Goal: Transaction & Acquisition: Obtain resource

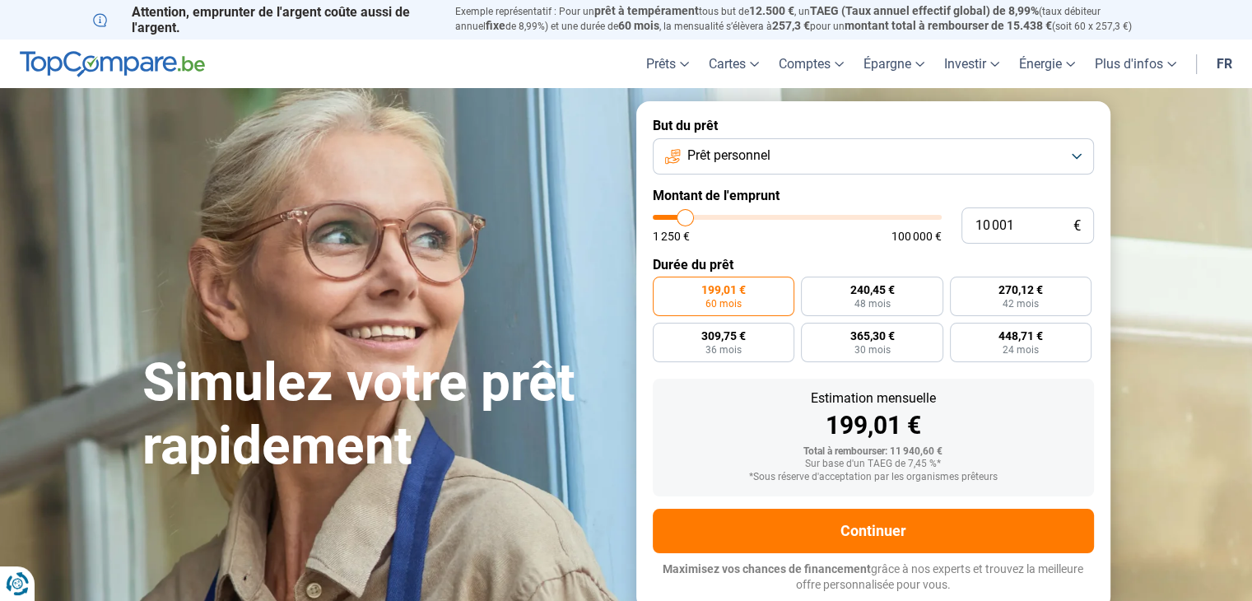
type input "11 250"
type input "11250"
type input "11 750"
type input "11750"
type input "12 000"
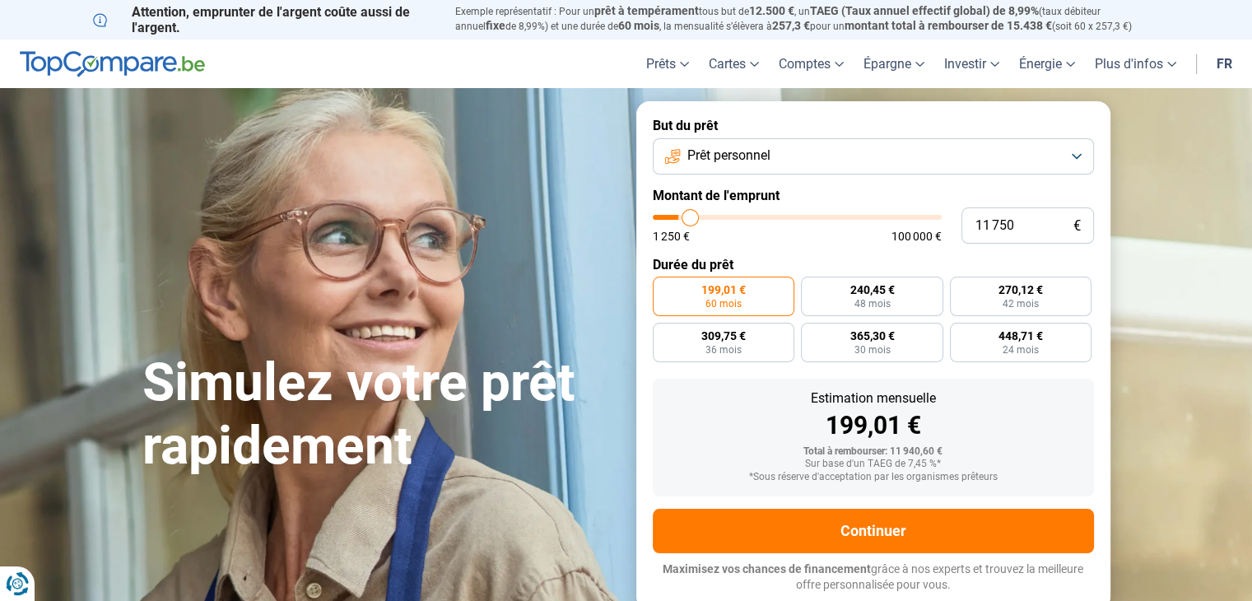
type input "12000"
type input "12 500"
type input "12500"
type input "12 750"
type input "12750"
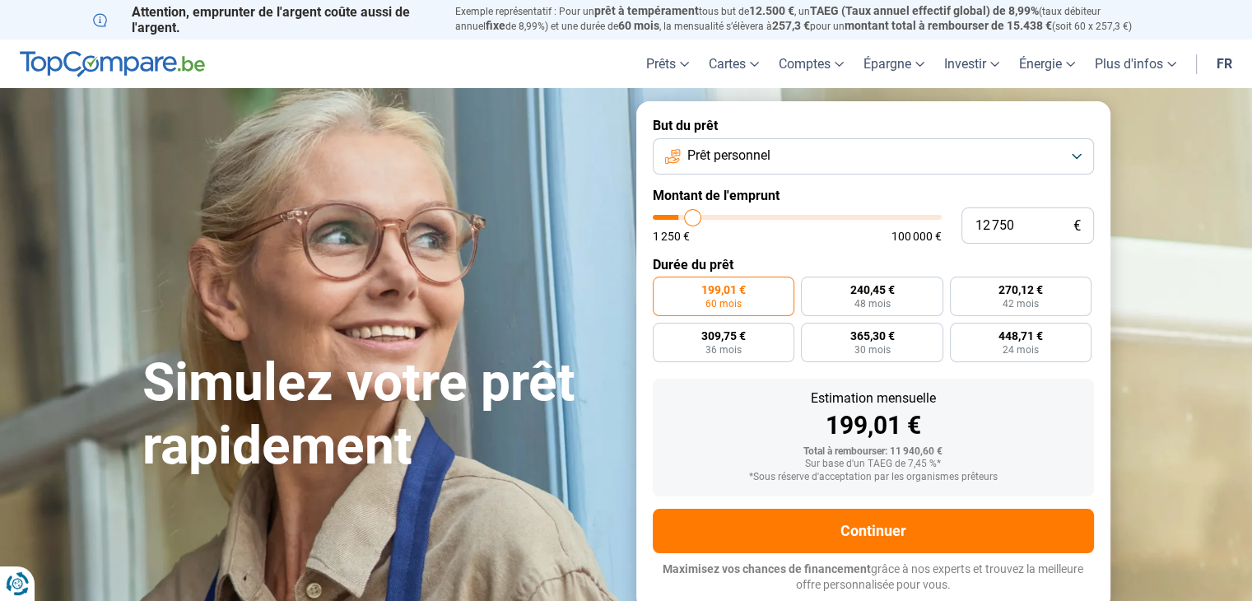
type input "13 000"
type input "13000"
type input "13 750"
type input "13750"
type input "14 500"
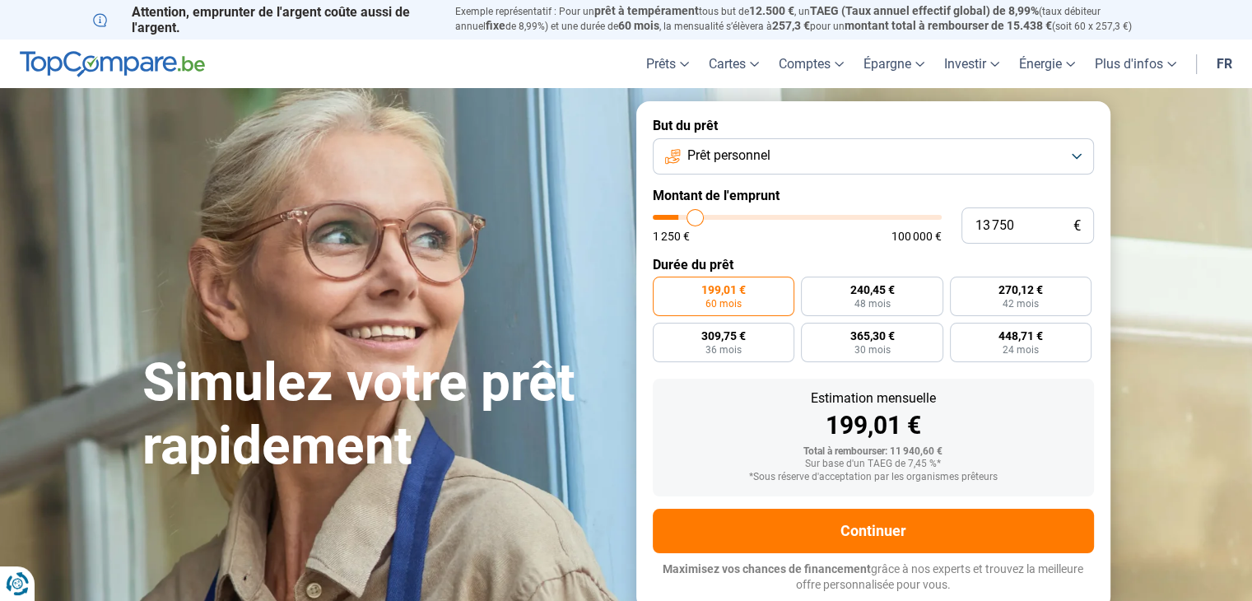
type input "14500"
type input "15 250"
type input "15250"
type input "15 750"
type input "15750"
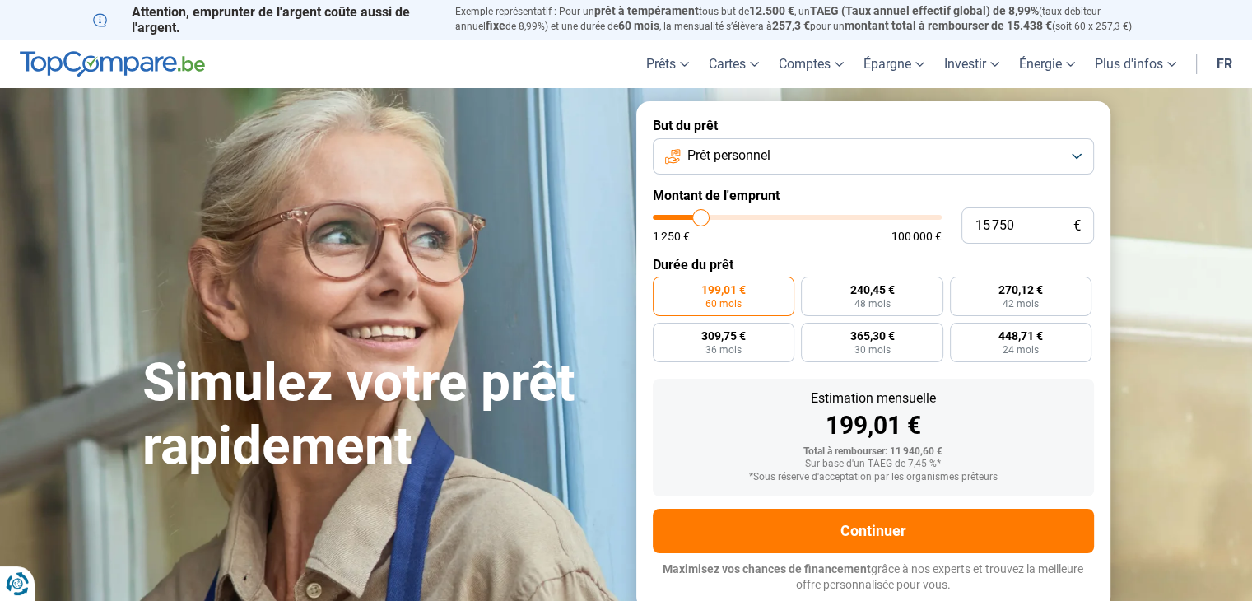
type input "16 250"
type input "16250"
type input "17 000"
type input "17000"
type input "17 500"
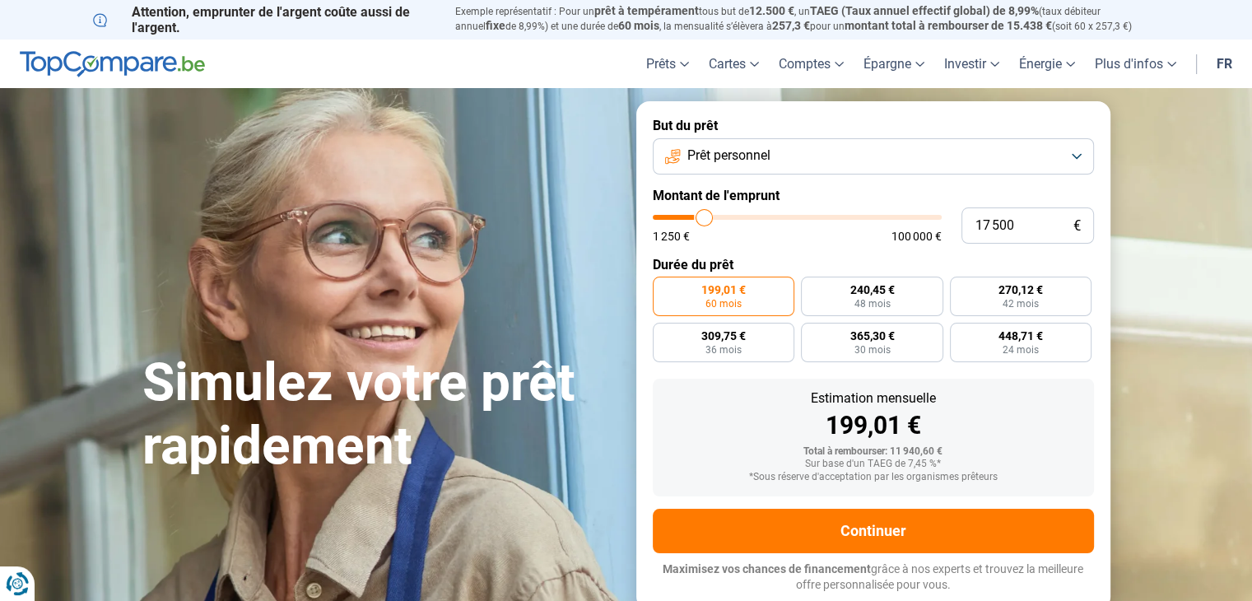
type input "17500"
type input "18 000"
type input "18000"
type input "18 750"
type input "18750"
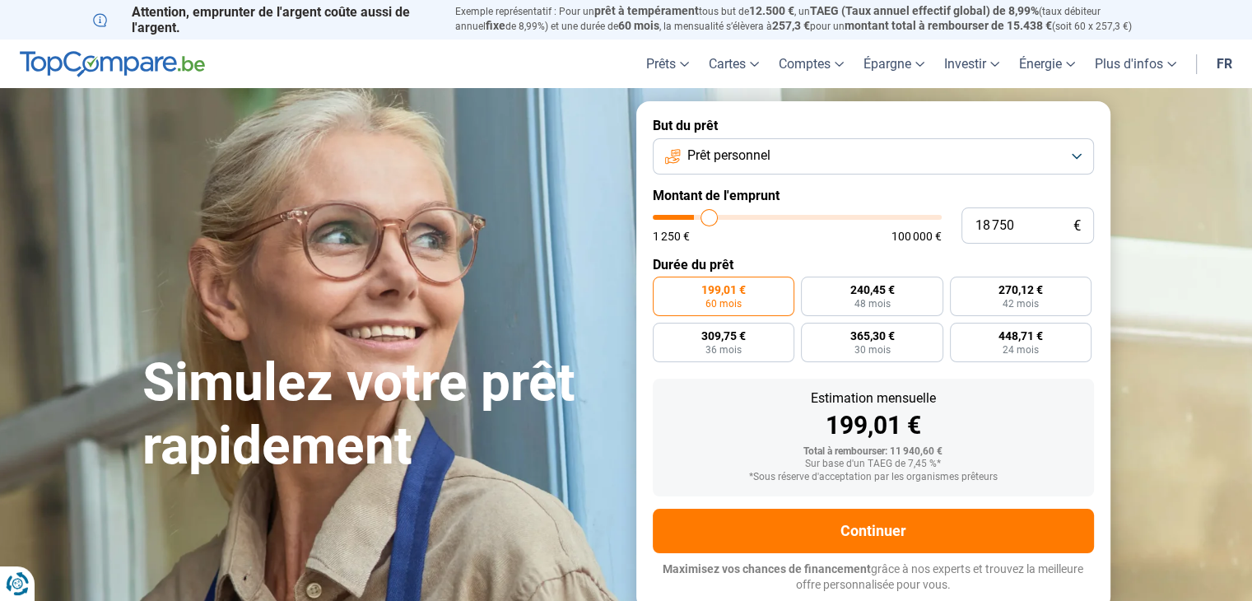
type input "19 000"
type input "19000"
type input "19 250"
type input "19250"
type input "19 500"
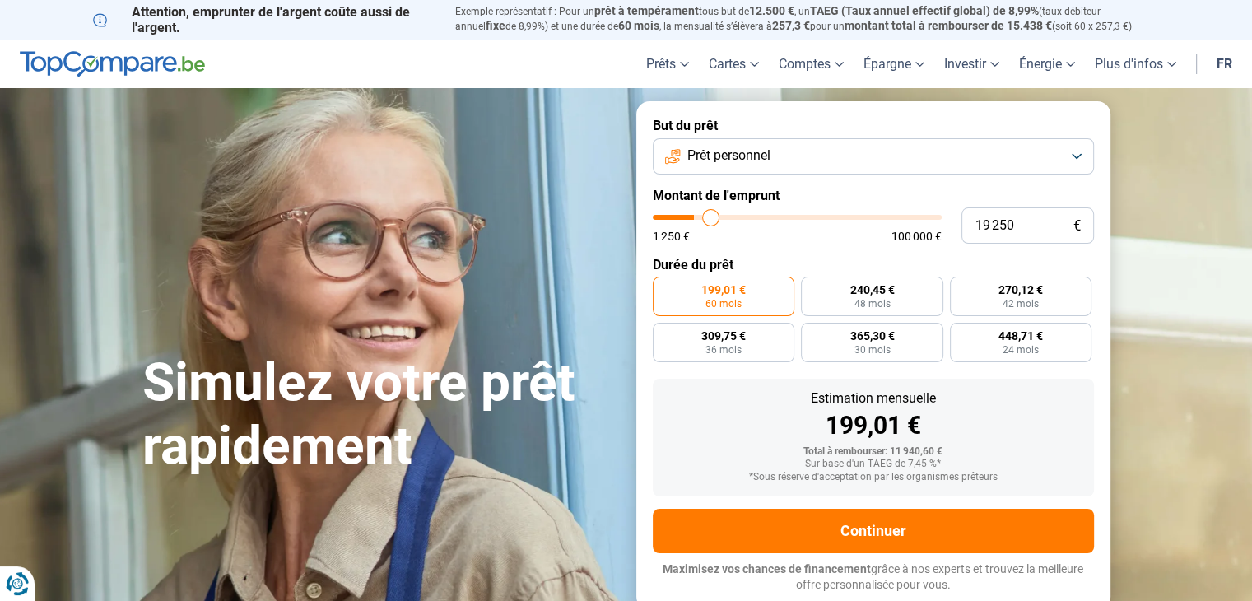
type input "19500"
type input "20 000"
type input "20000"
type input "21 250"
type input "21250"
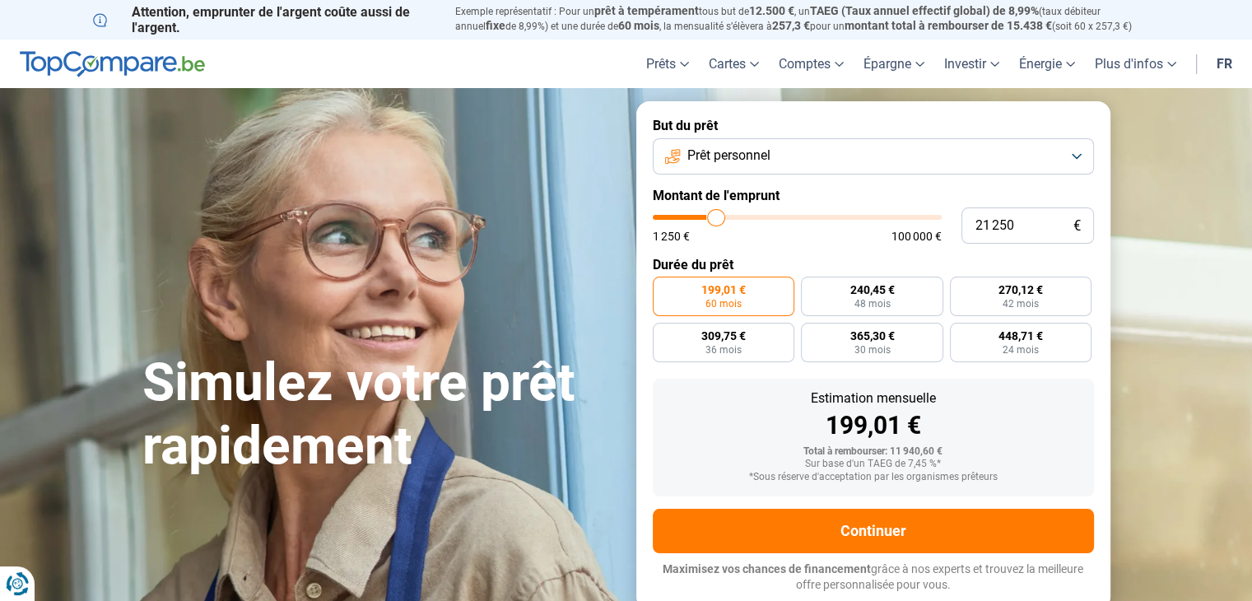
type input "23 000"
type input "23000"
type input "24 250"
type input "24250"
type input "24 500"
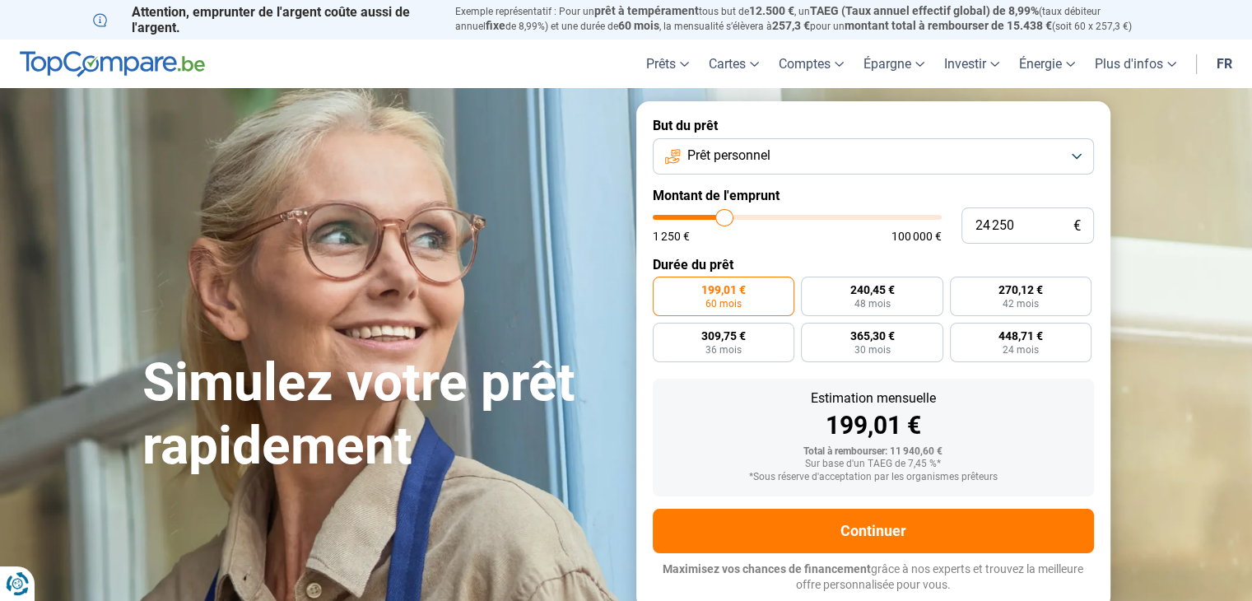
type input "24500"
type input "24 250"
type input "24250"
type input "24 000"
type input "24000"
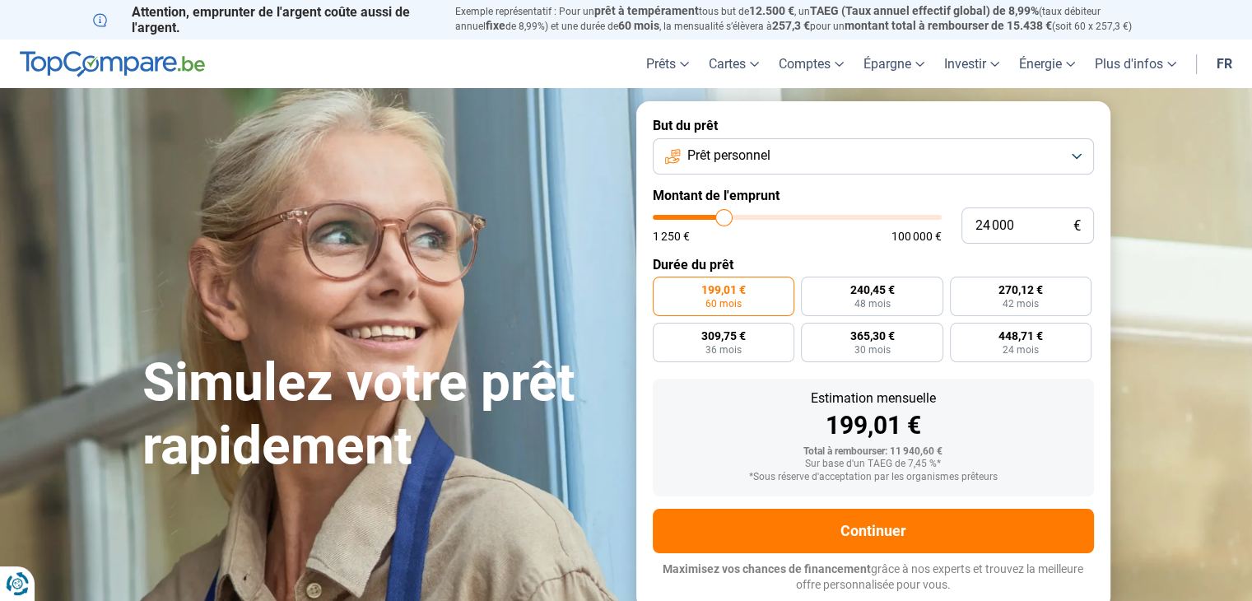
type input "23 500"
type input "23500"
type input "22 750"
type input "22750"
type input "22 250"
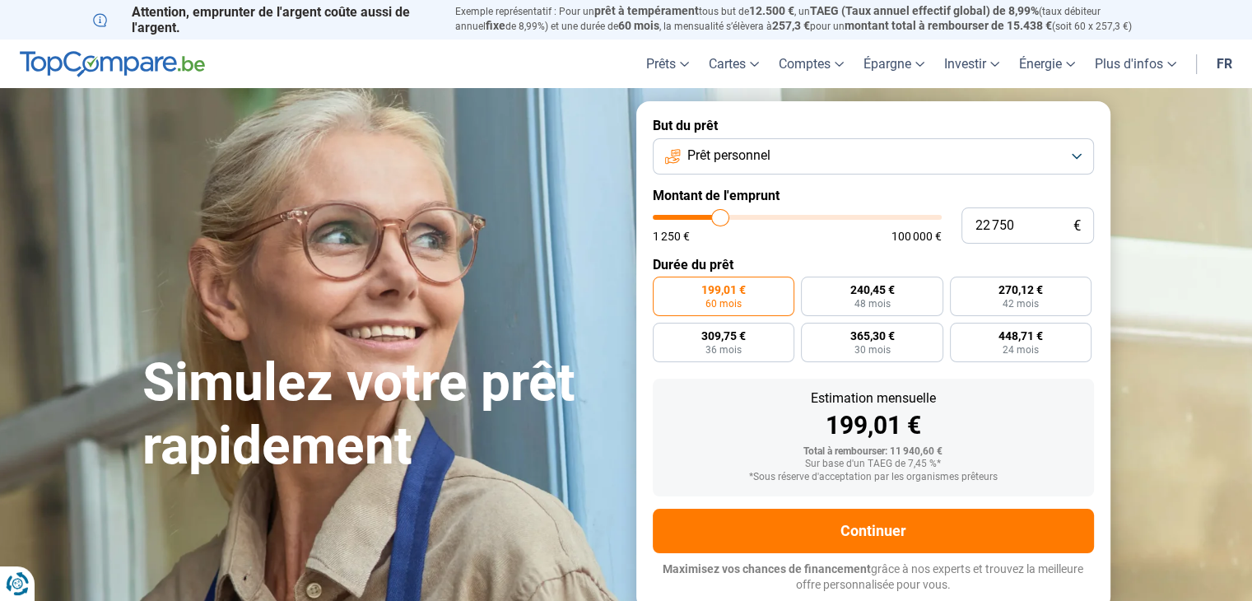
type input "22250"
type input "22 000"
type input "22000"
type input "21 500"
type input "21500"
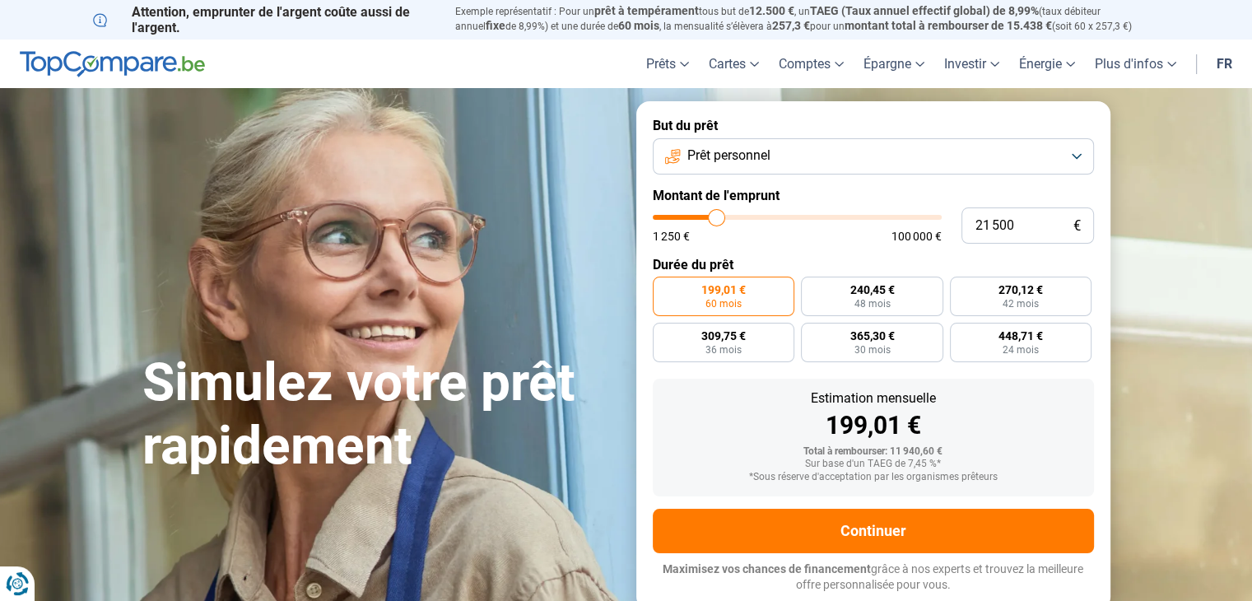
type input "21 000"
type input "21000"
type input "20 750"
type input "20750"
type input "20 250"
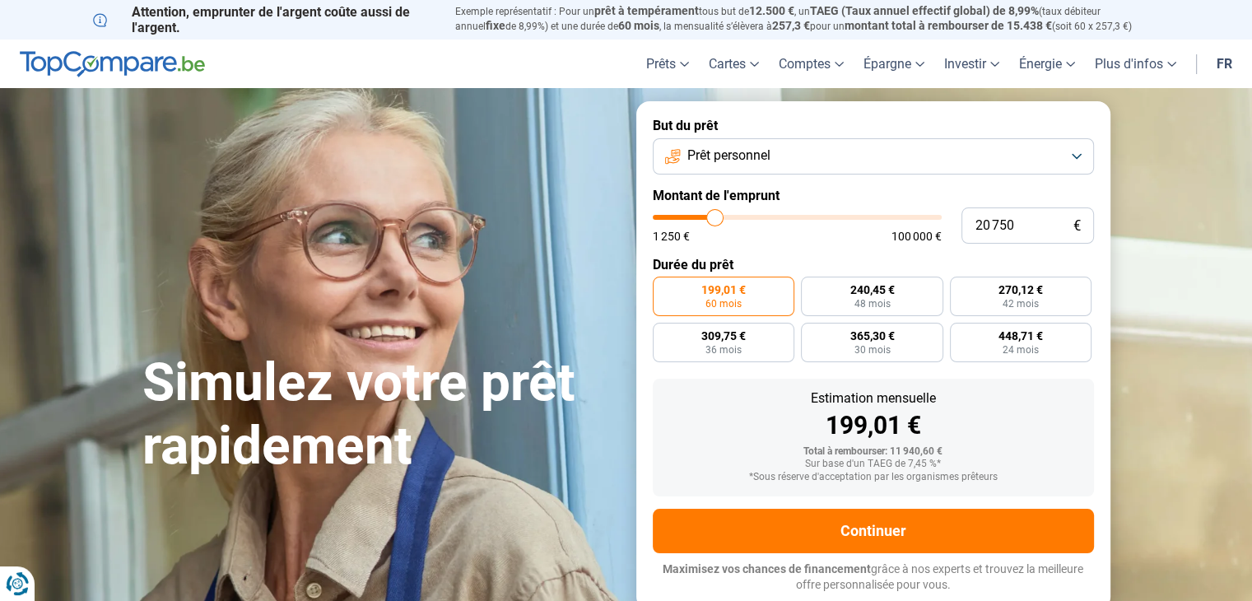
type input "20250"
type input "20 000"
type input "20000"
type input "19 750"
type input "19750"
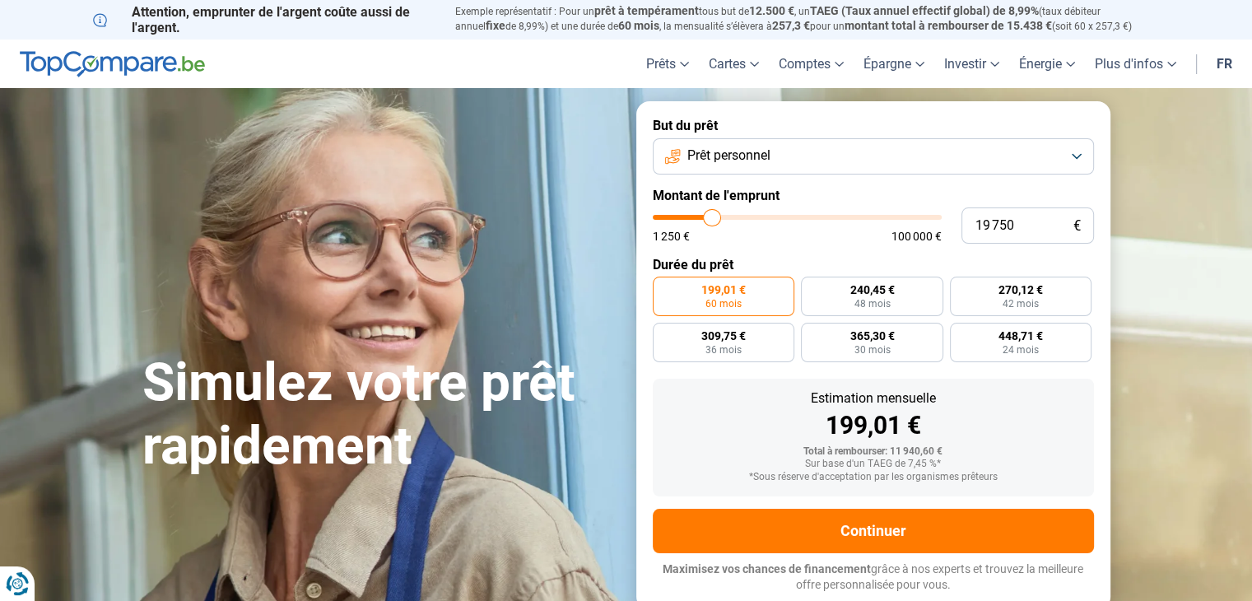
type input "19 500"
type input "19500"
type input "18 750"
type input "18750"
type input "18 250"
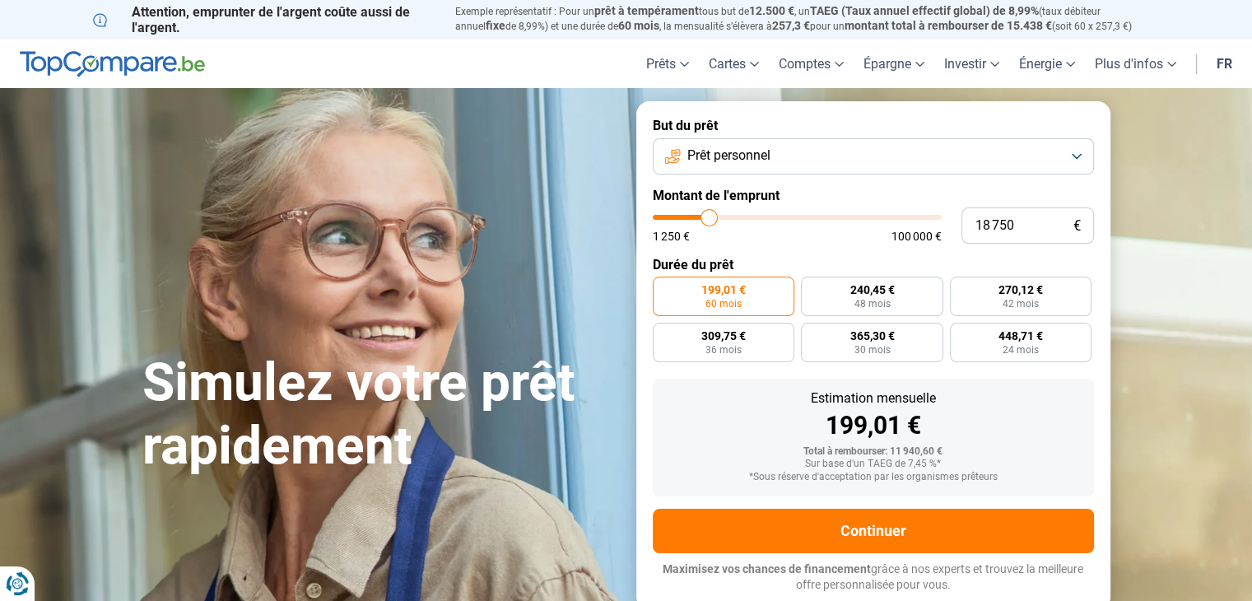
type input "18250"
type input "17 500"
type input "17500"
type input "17 000"
type input "17000"
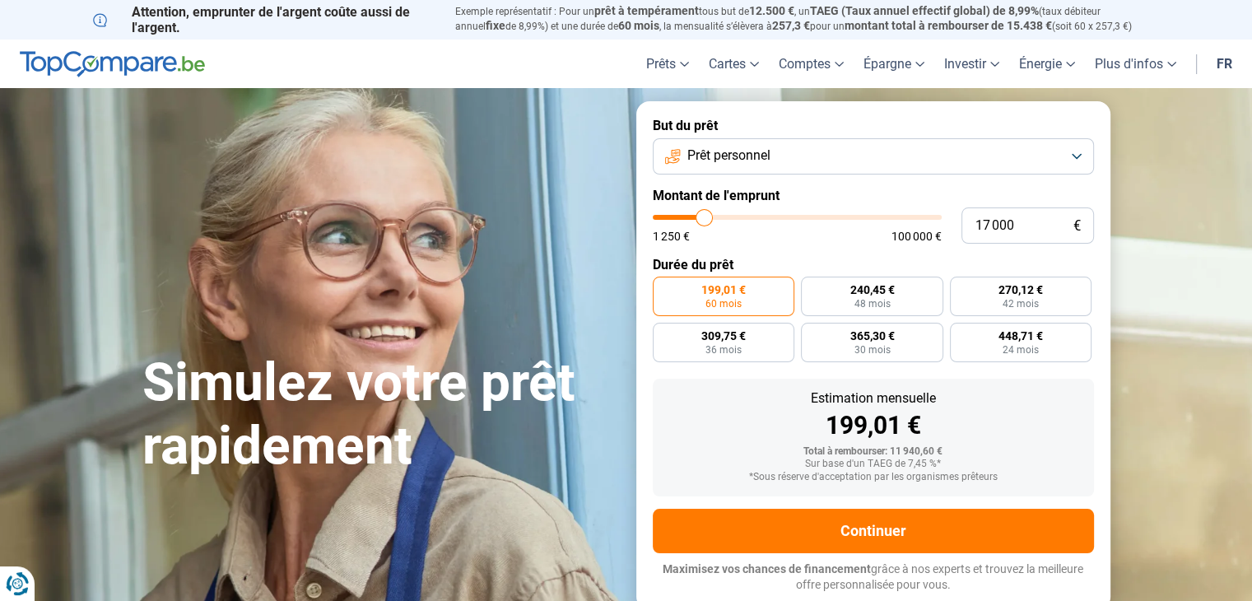
type input "16 500"
type input "16500"
type input "15 500"
type input "15500"
type input "14 750"
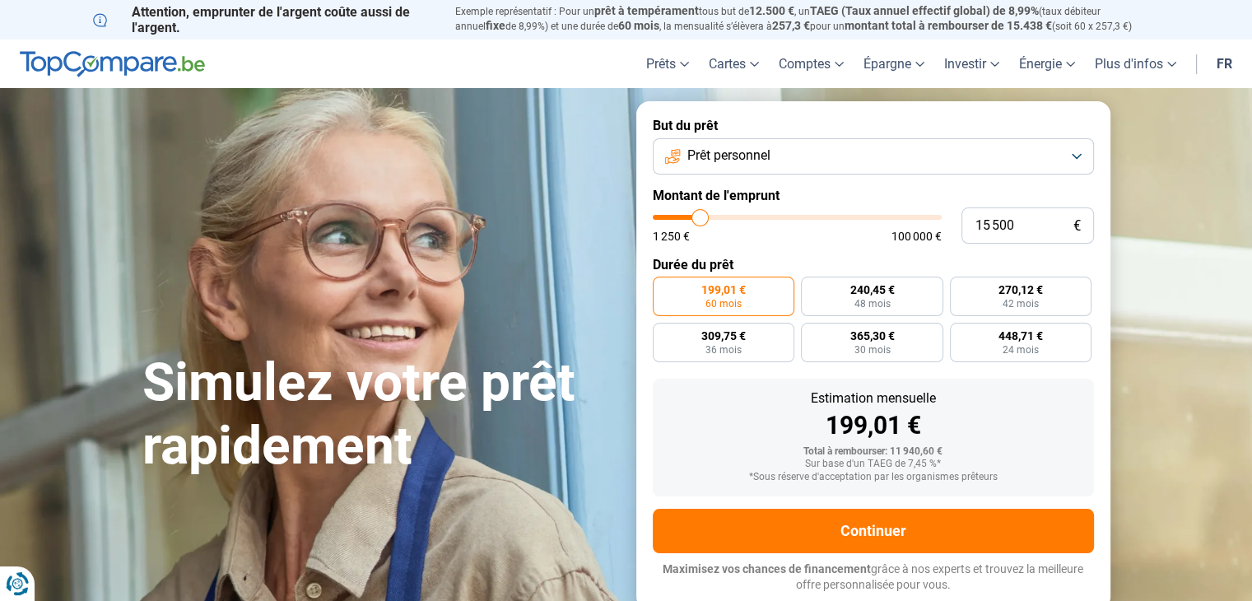
type input "14750"
type input "13 750"
type input "13750"
type input "12 500"
type input "12500"
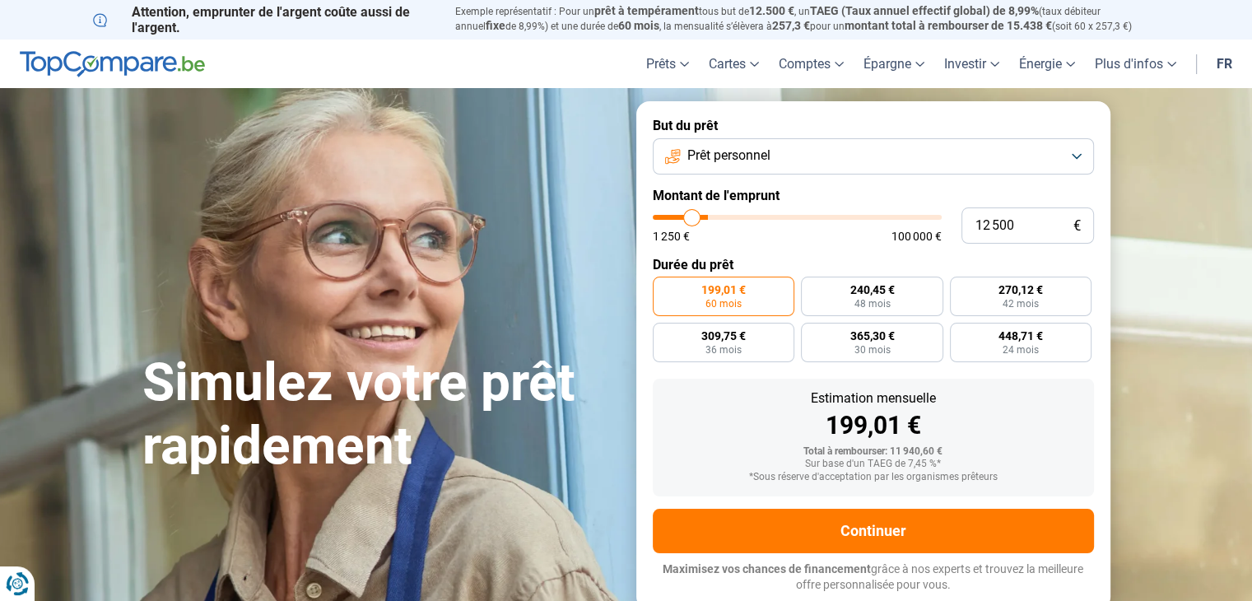
type input "12 000"
type input "12000"
type input "11 500"
type input "11500"
type input "11 250"
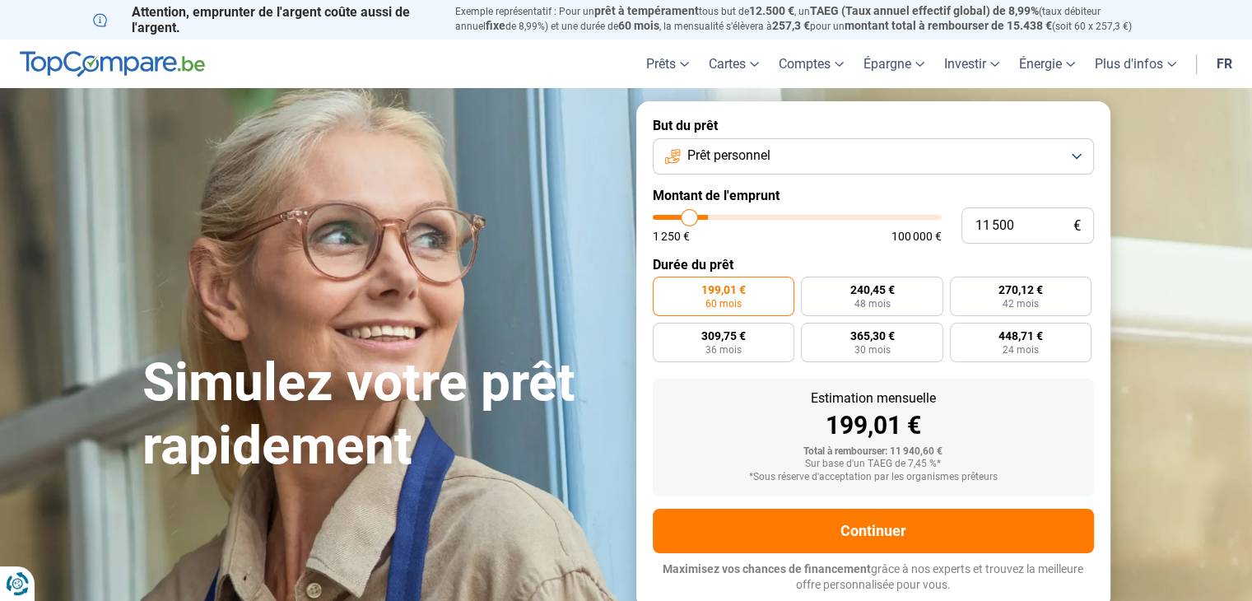
type input "11250"
type input "11 000"
type input "11000"
type input "10 750"
type input "10750"
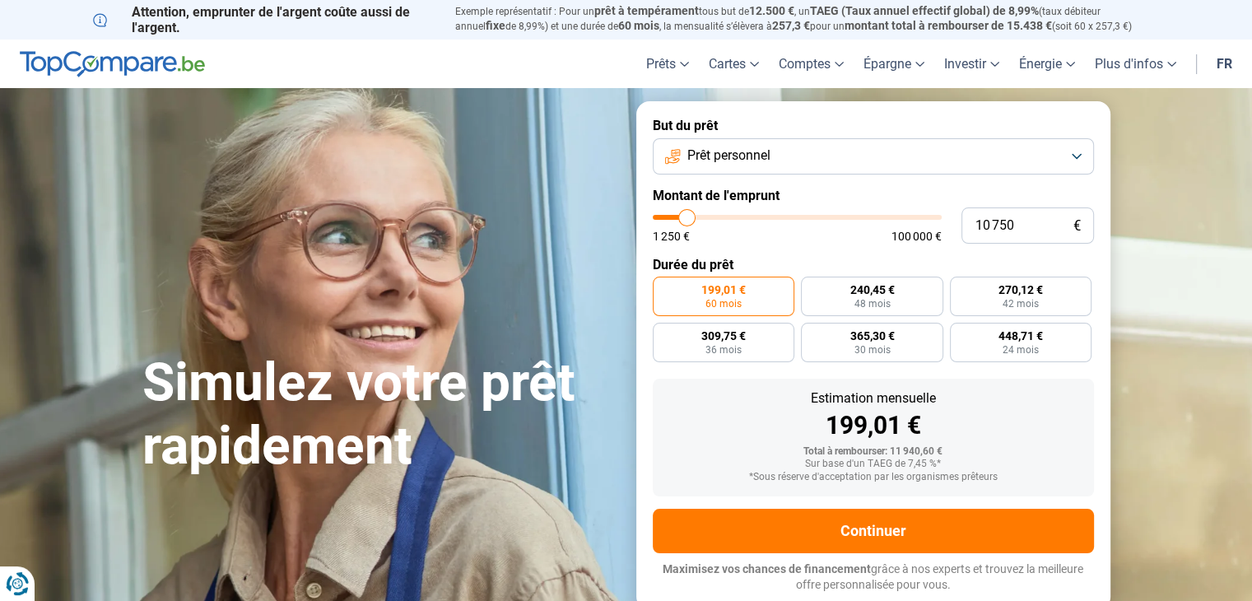
type input "10 000"
type input "10000"
type input "9 250"
type input "9250"
type input "8 500"
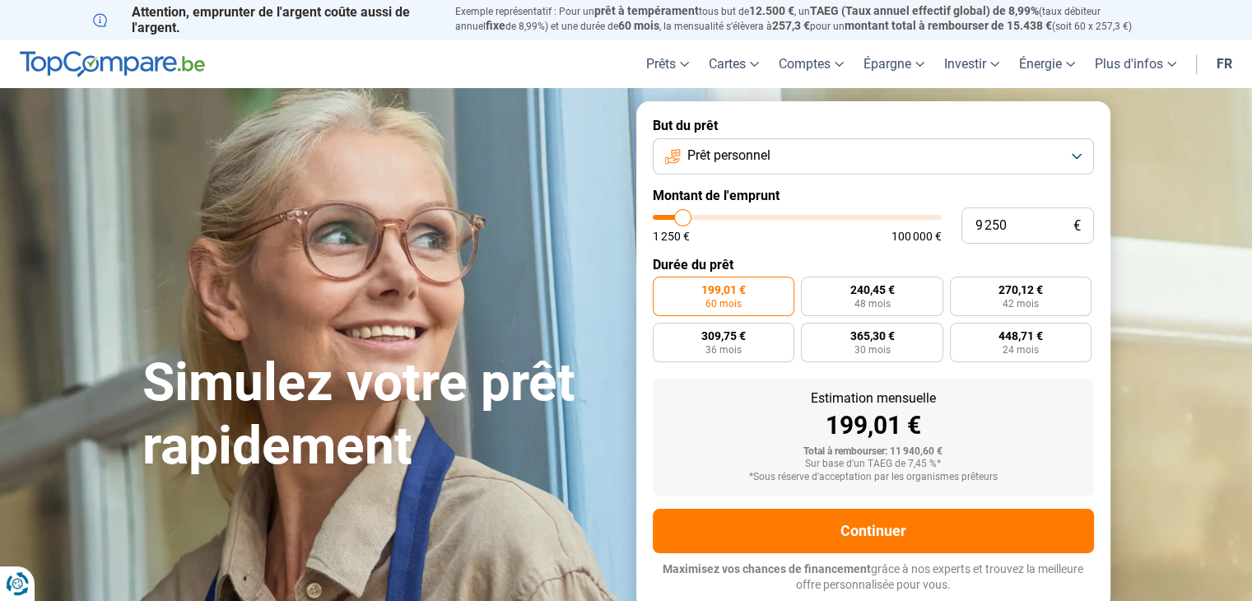
type input "8500"
type input "8 000"
type input "8000"
type input "7 500"
type input "7500"
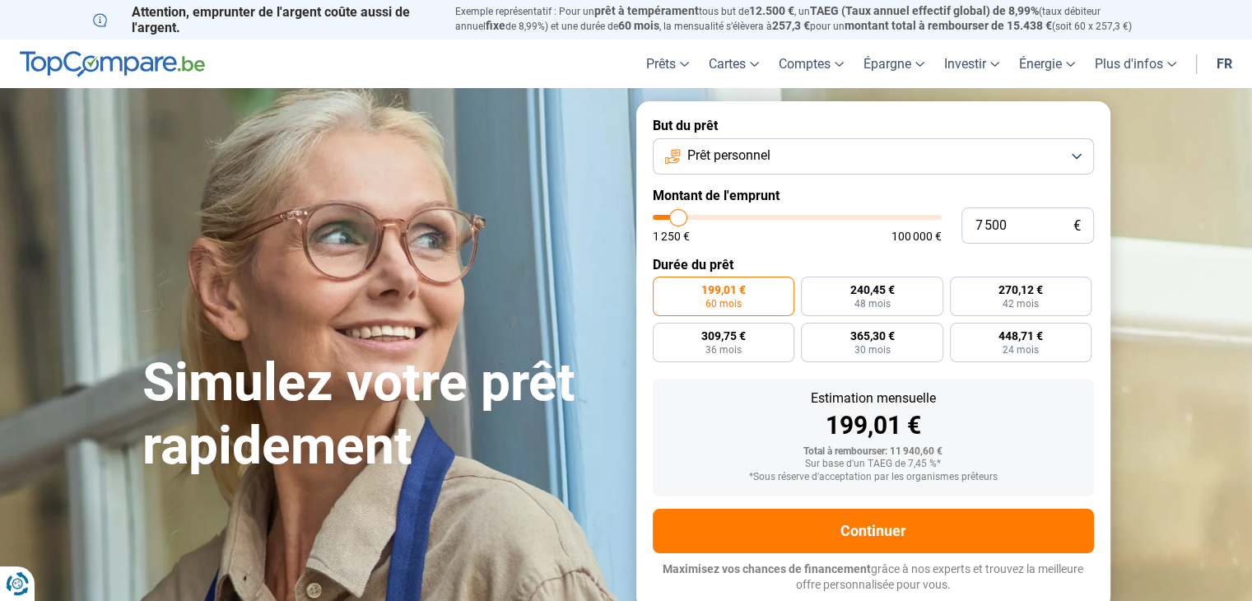
type input "7 750"
type input "7750"
type input "8 500"
type input "8500"
type input "8 750"
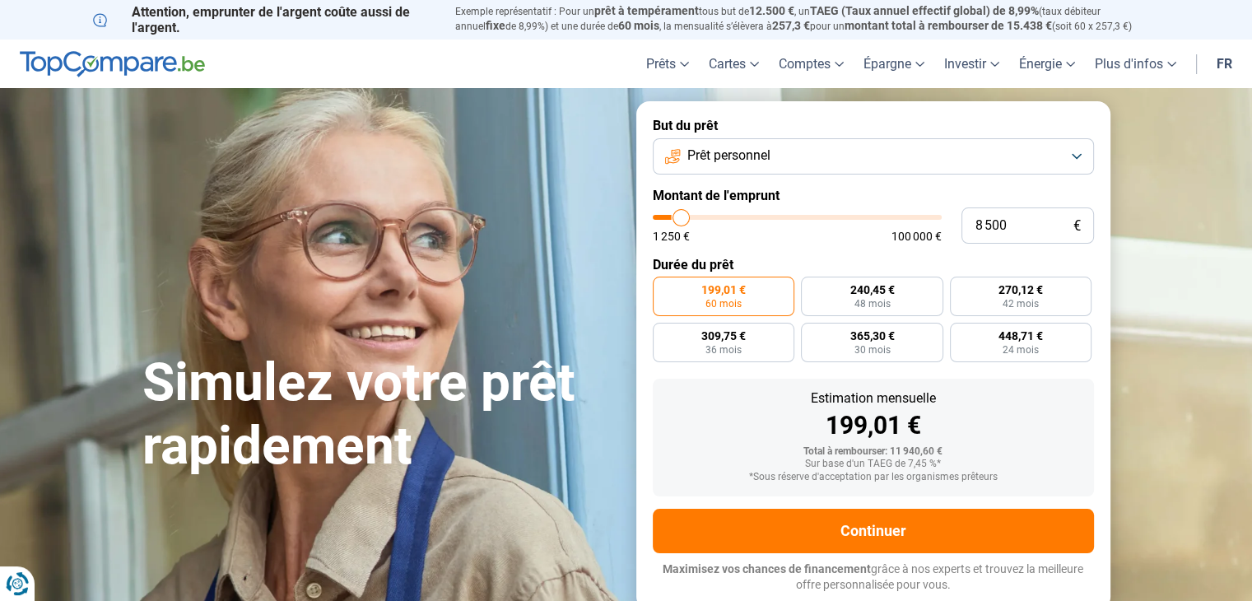
type input "8750"
type input "9 000"
type input "9000"
type input "8 750"
type input "8750"
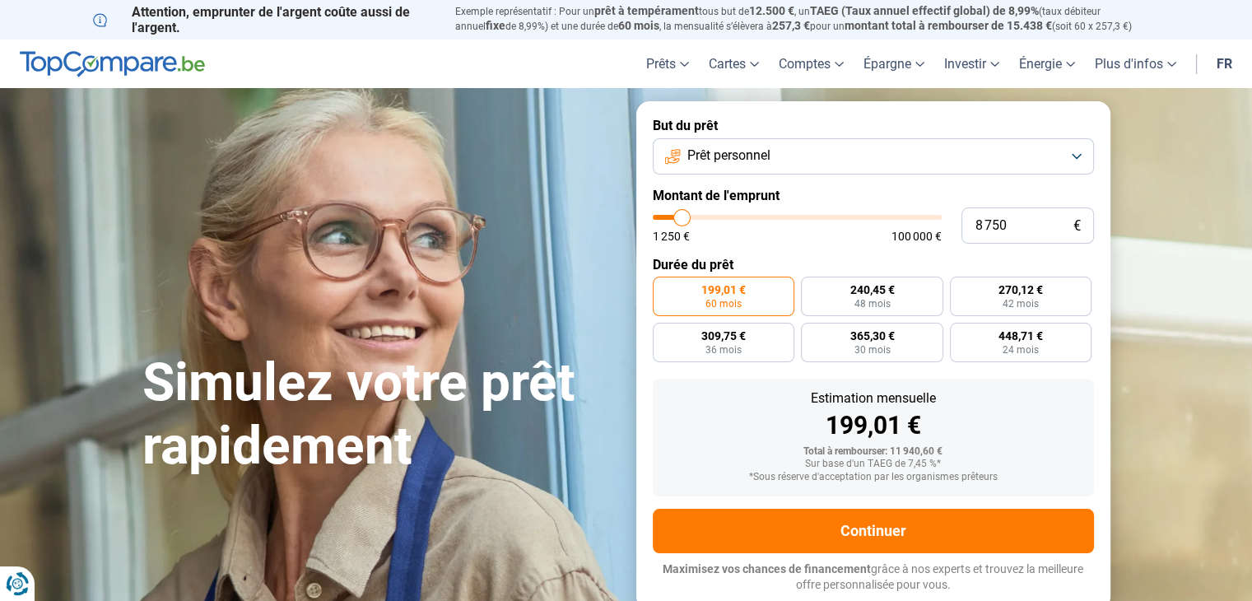
type input "8 500"
type input "8500"
type input "8 000"
type input "8000"
type input "7 750"
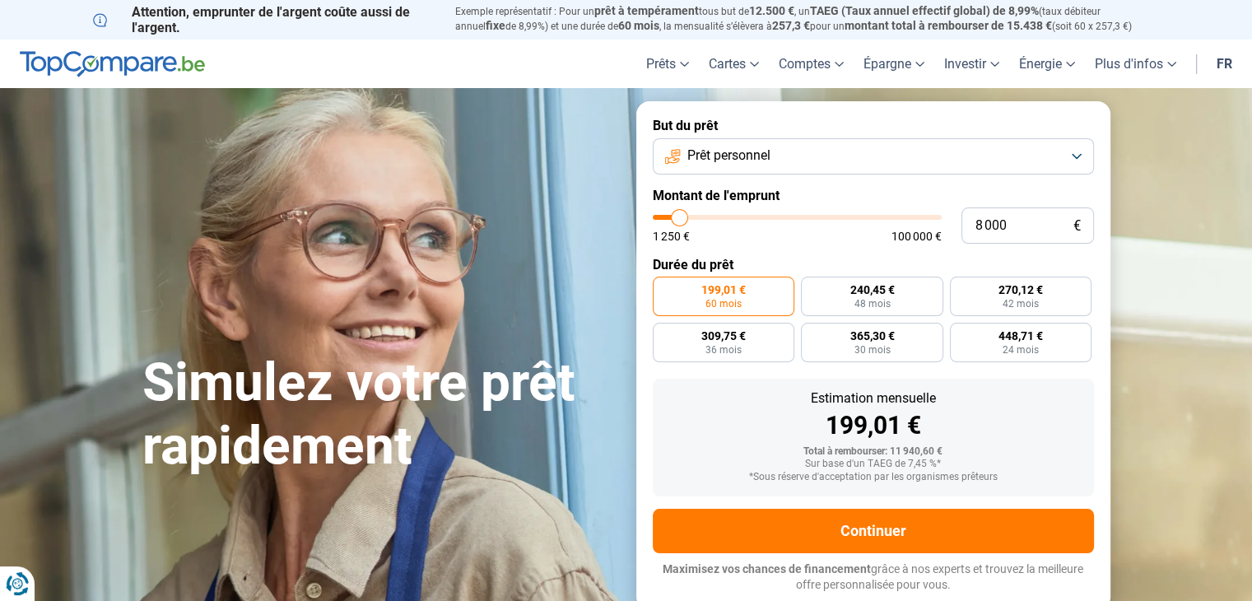
type input "7750"
type input "7 250"
type input "7250"
type input "7 000"
type input "7000"
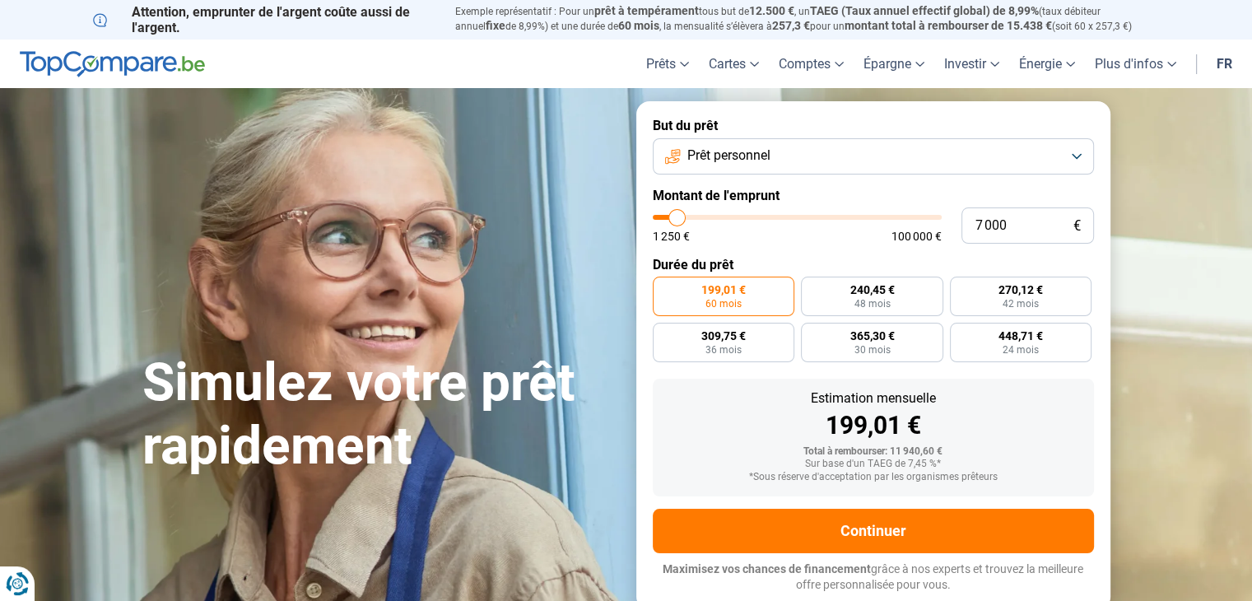
type input "6 750"
type input "6750"
type input "6 250"
type input "6250"
type input "6 000"
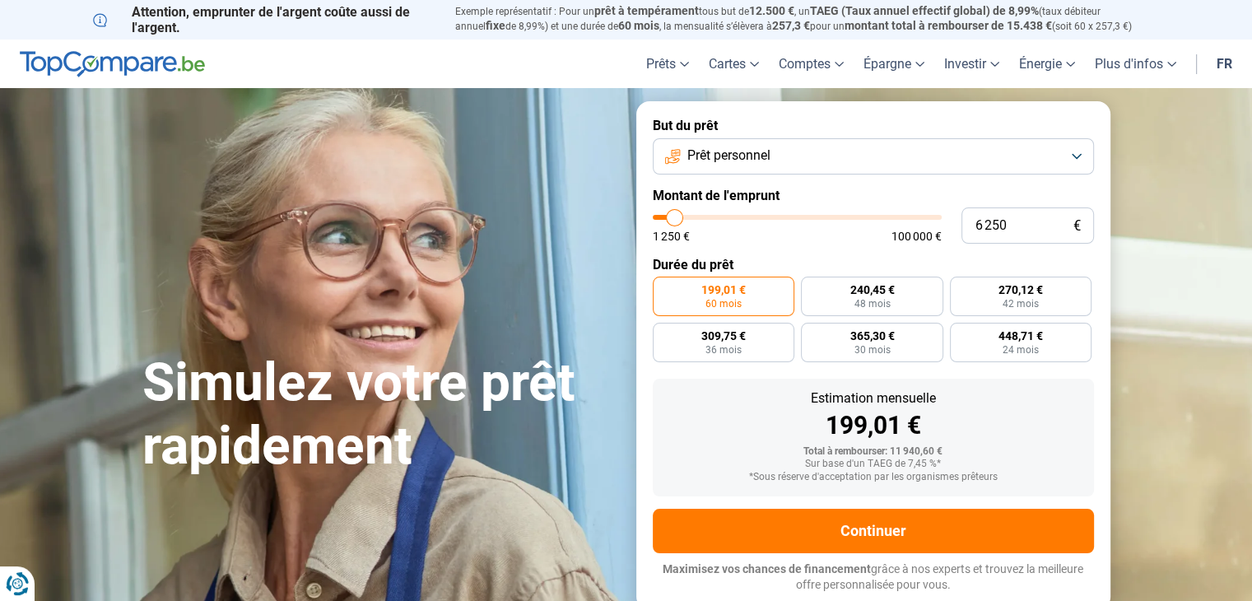
type input "6000"
type input "5 250"
type input "5250"
type input "4 750"
type input "4750"
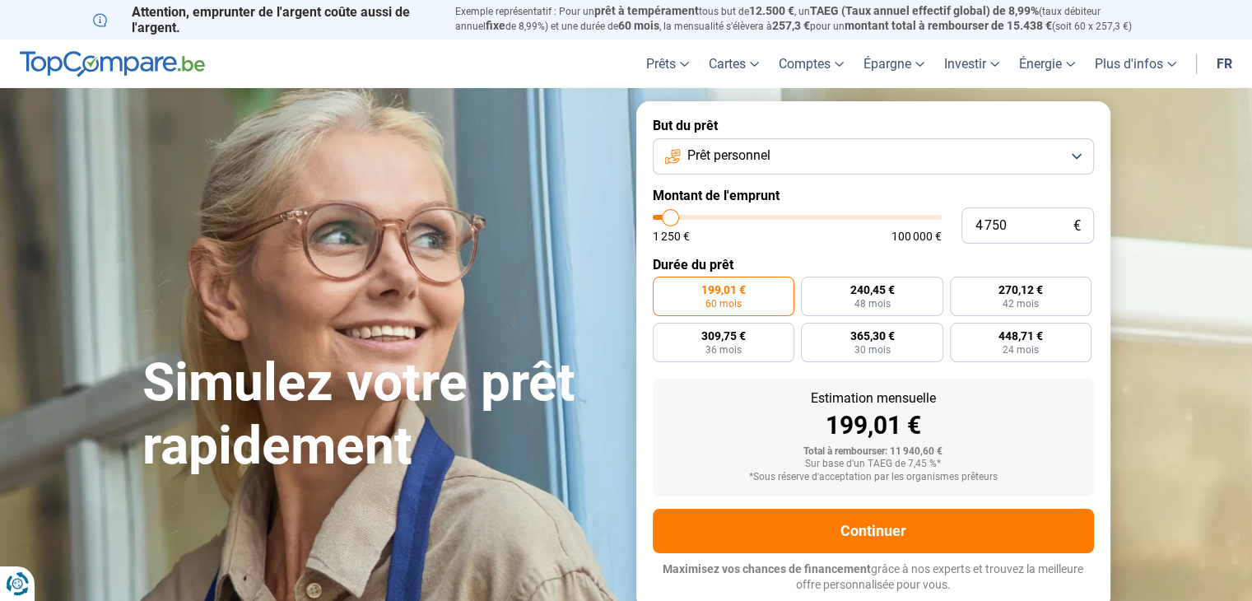
type input "4 250"
type input "4250"
type input "4 000"
type input "4000"
type input "3 750"
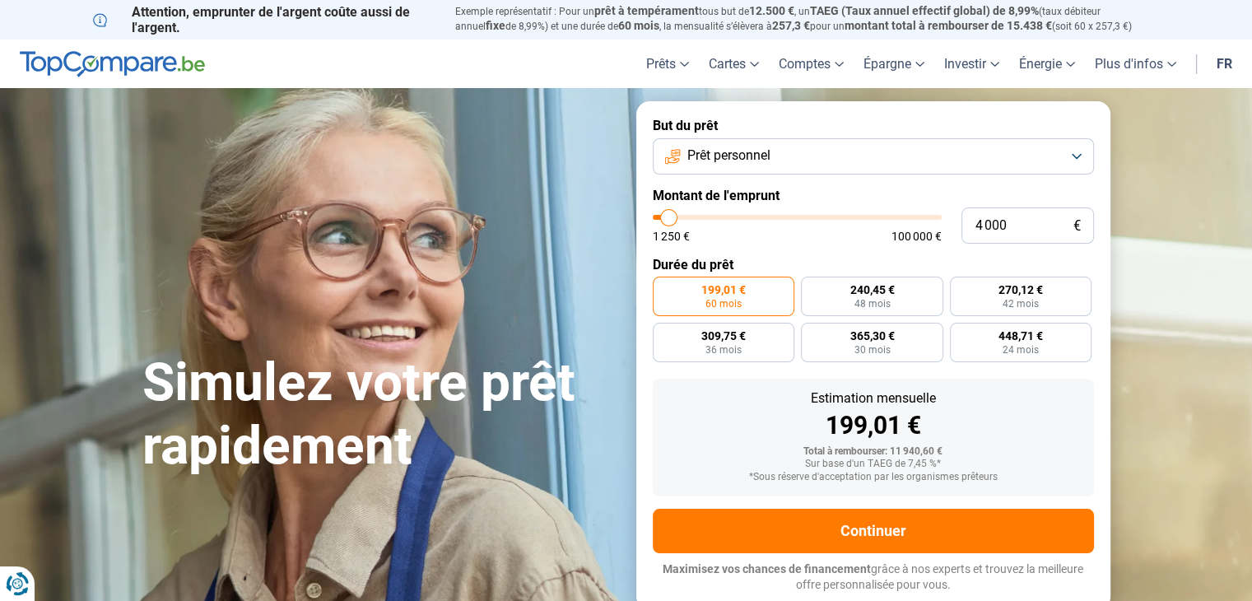
type input "3750"
type input "3 000"
type input "3000"
type input "2 250"
type input "2250"
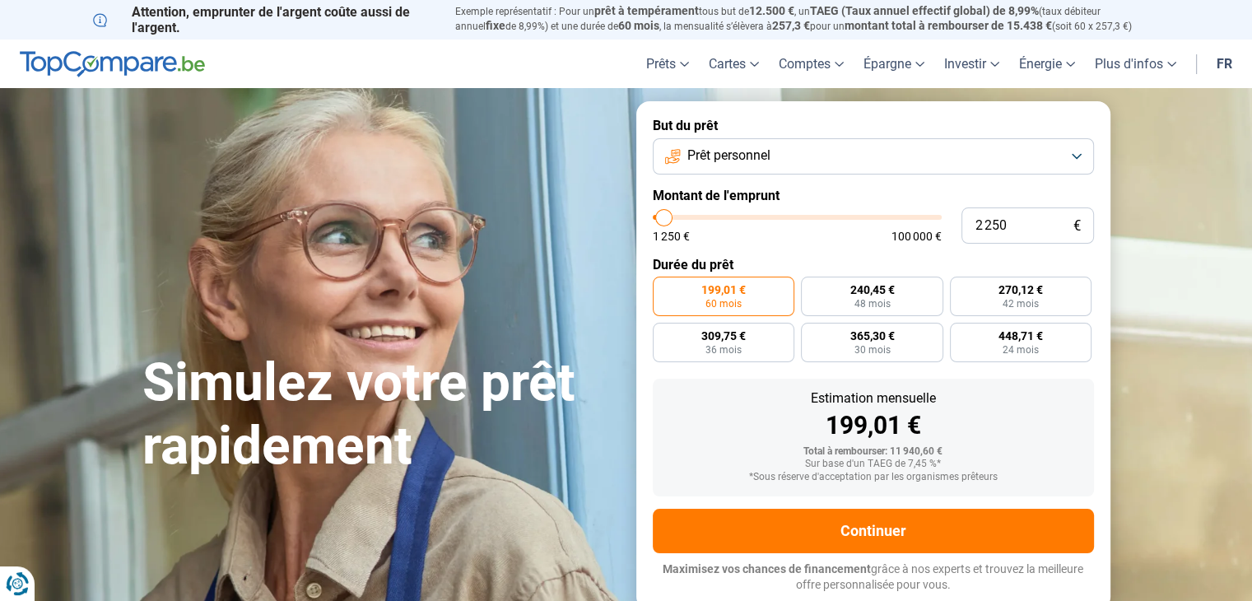
type input "1 750"
type input "1750"
type input "1 250"
type input "1250"
type input "1 500"
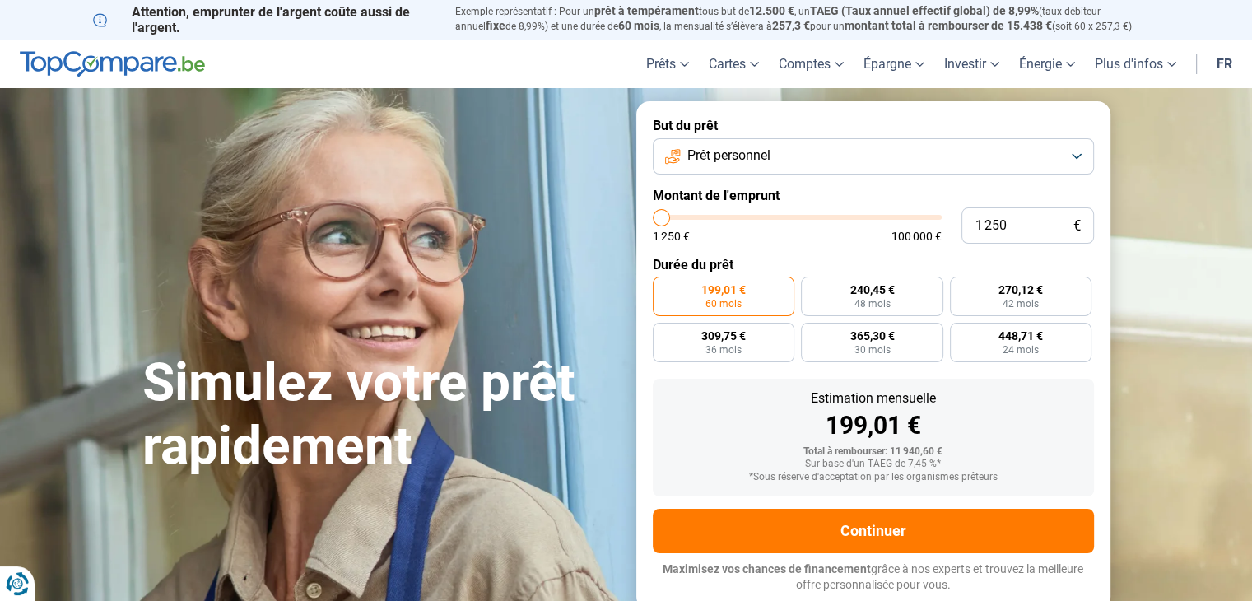
type input "1500"
type input "2 000"
type input "2000"
type input "2 500"
type input "2500"
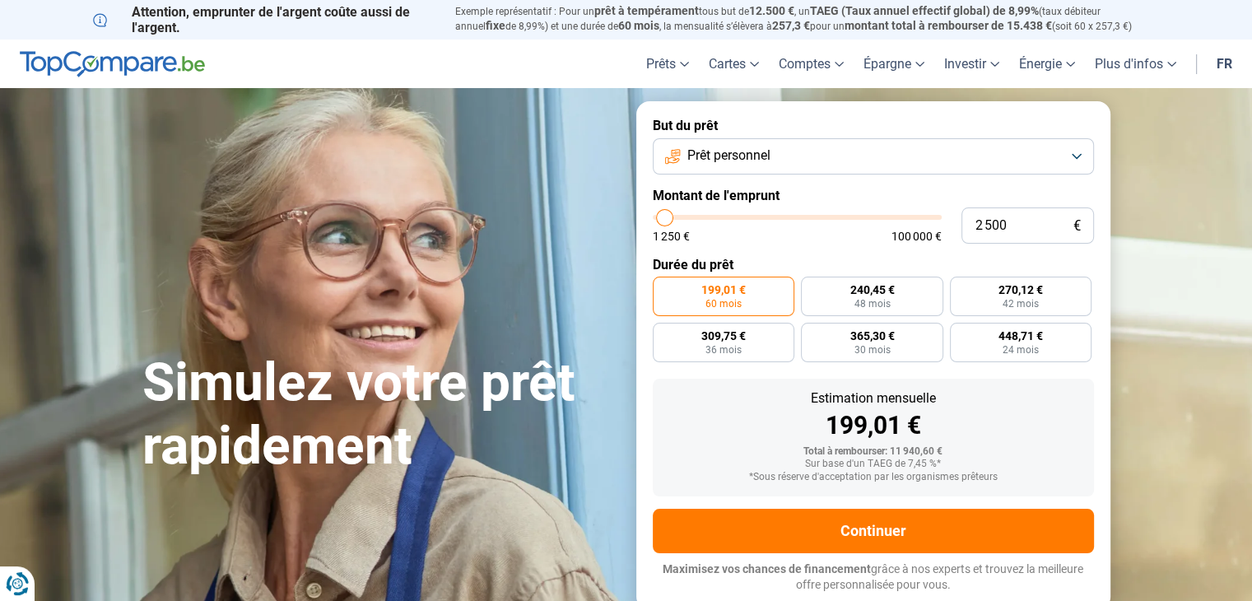
type input "3 000"
type input "3000"
type input "2 750"
drag, startPoint x: 687, startPoint y: 221, endPoint x: 665, endPoint y: 238, distance: 27.7
type input "2750"
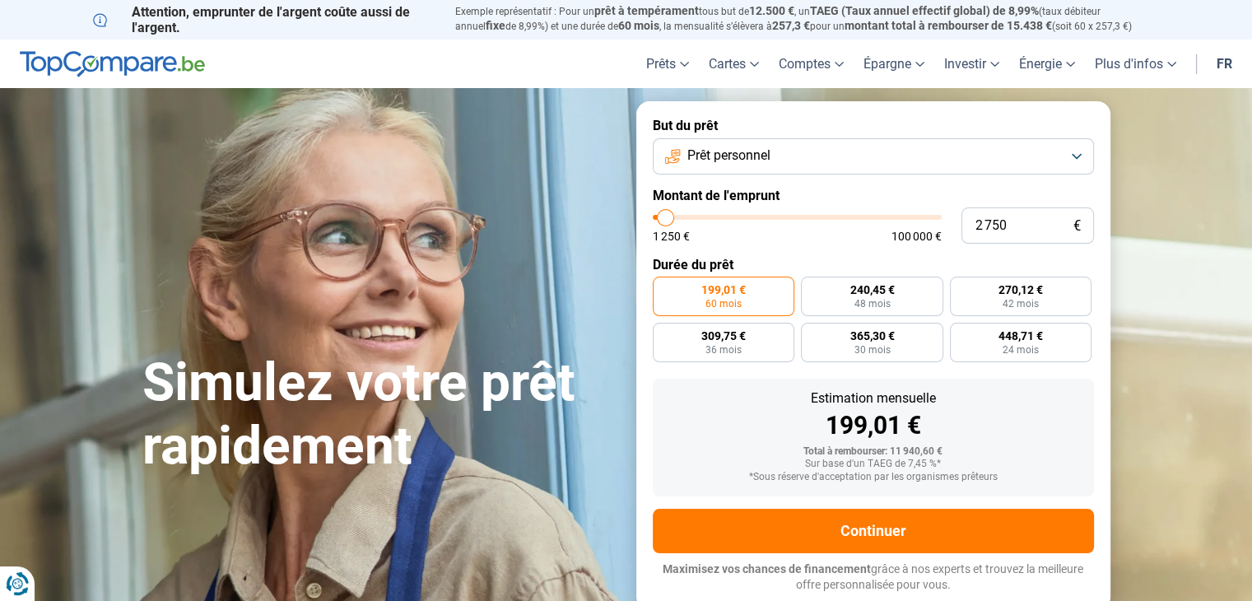
click at [665, 220] on input "range" at bounding box center [797, 217] width 289 height 5
radio input "true"
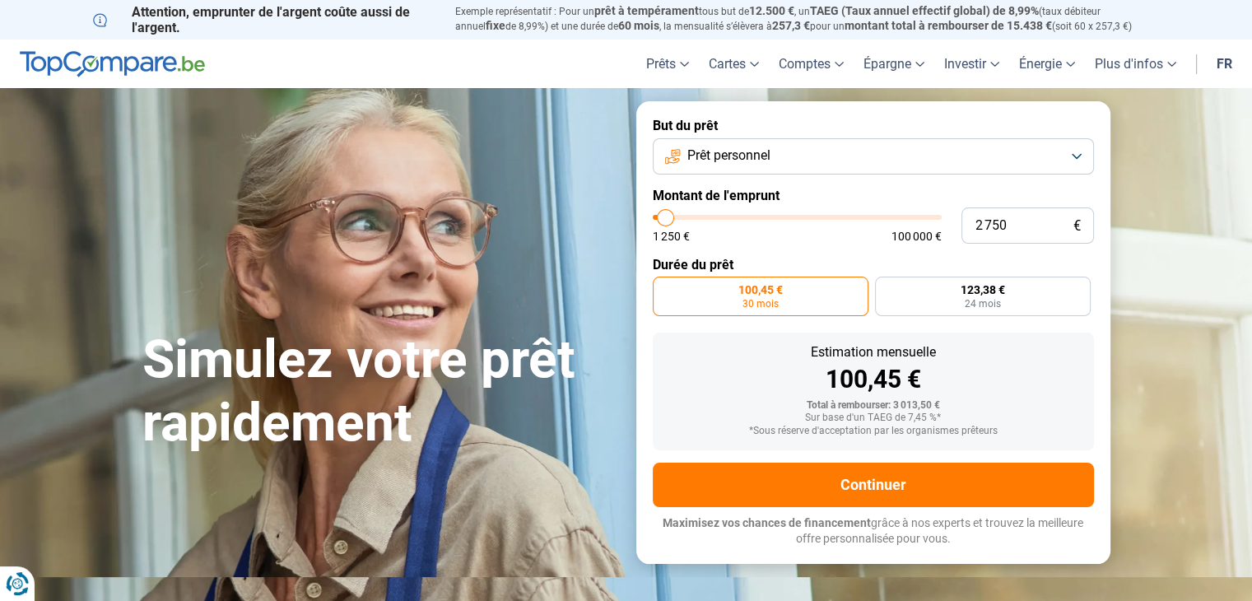
click at [659, 216] on input "range" at bounding box center [797, 217] width 289 height 5
click at [658, 217] on input "range" at bounding box center [797, 217] width 289 height 5
type input "1 250"
type input "1250"
click at [655, 216] on input "range" at bounding box center [797, 217] width 289 height 5
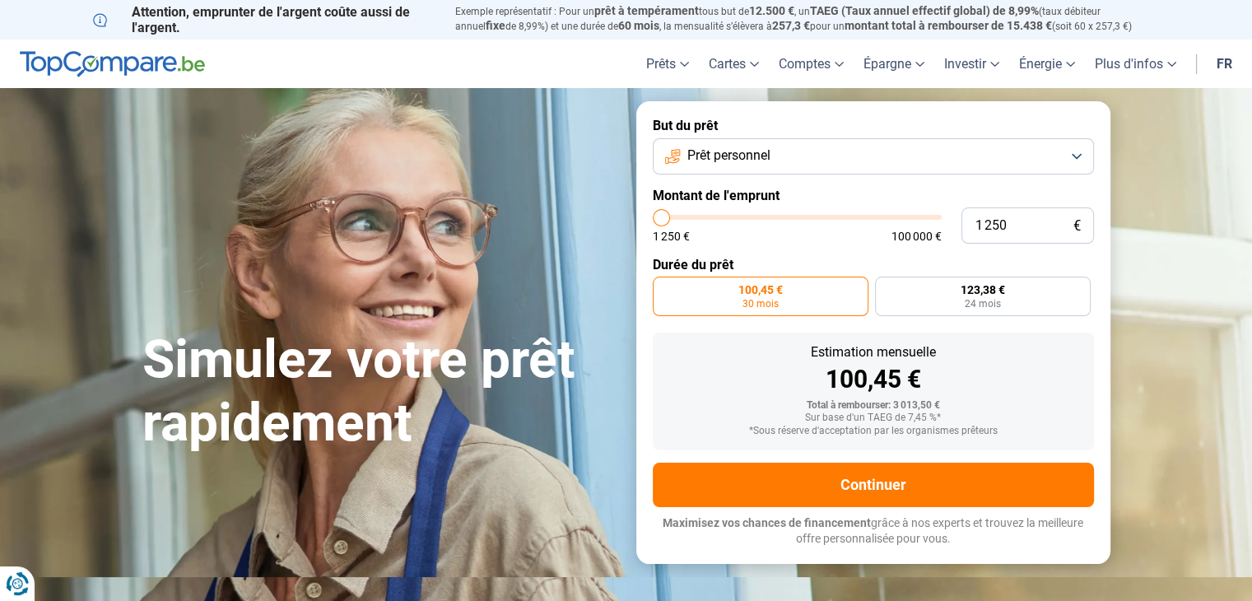
radio input "true"
click at [662, 216] on input "range" at bounding box center [797, 217] width 289 height 5
click at [668, 215] on input "range" at bounding box center [797, 217] width 289 height 5
type input "9 750"
type input "9750"
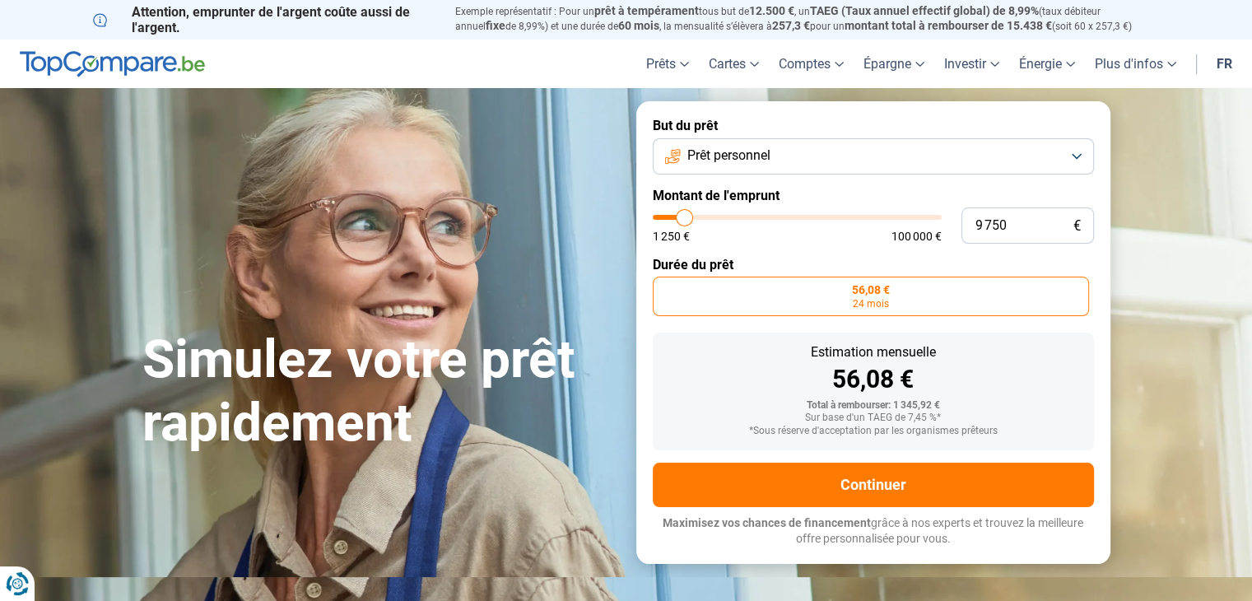
click at [684, 216] on input "range" at bounding box center [797, 217] width 289 height 5
radio input "false"
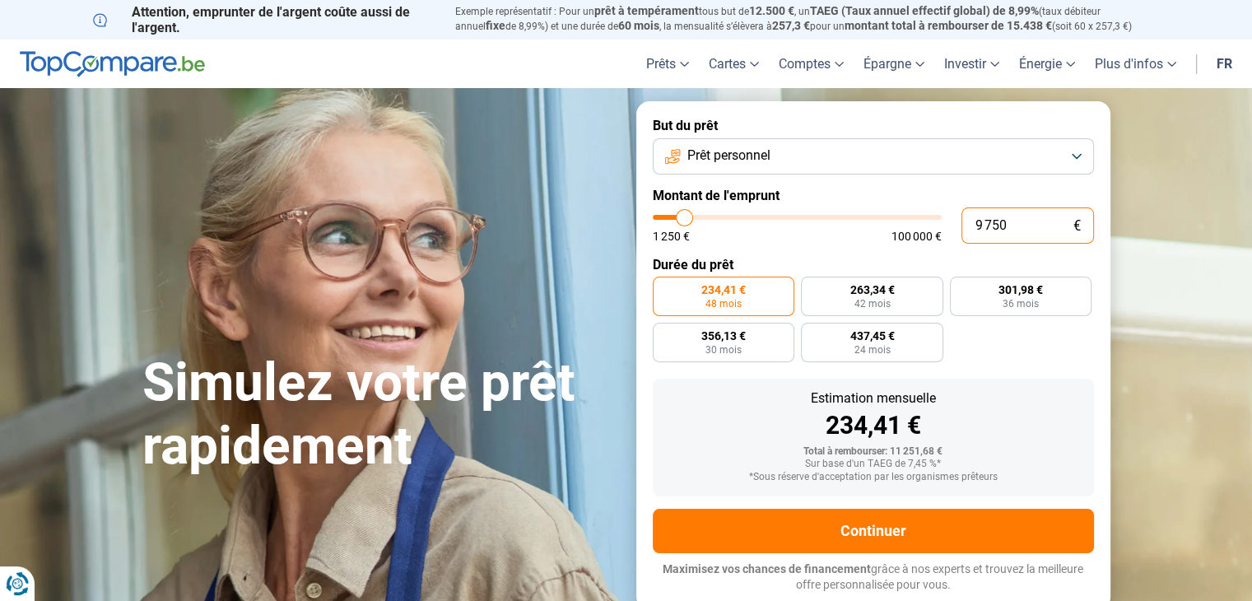
drag, startPoint x: 1009, startPoint y: 221, endPoint x: 938, endPoint y: 232, distance: 71.7
click at [938, 232] on div "9 750 € 1 250 € 100 000 €" at bounding box center [873, 225] width 441 height 36
type input "2"
type input "1250"
type input "25"
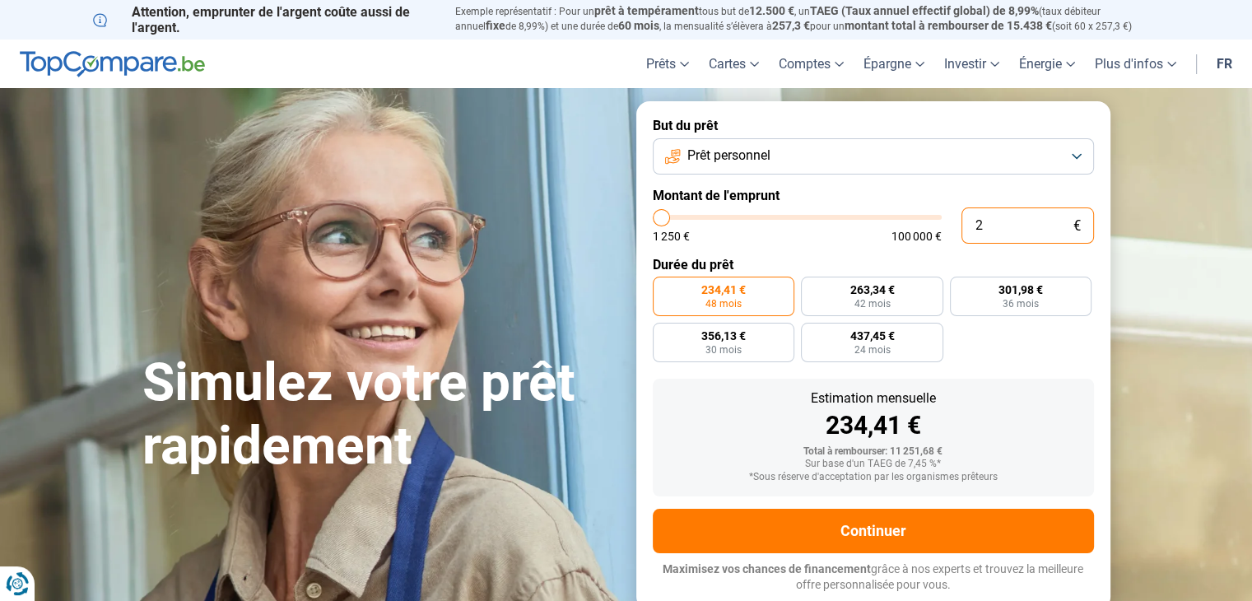
type input "1250"
type input "250"
type input "1250"
type input "2 500"
type input "2500"
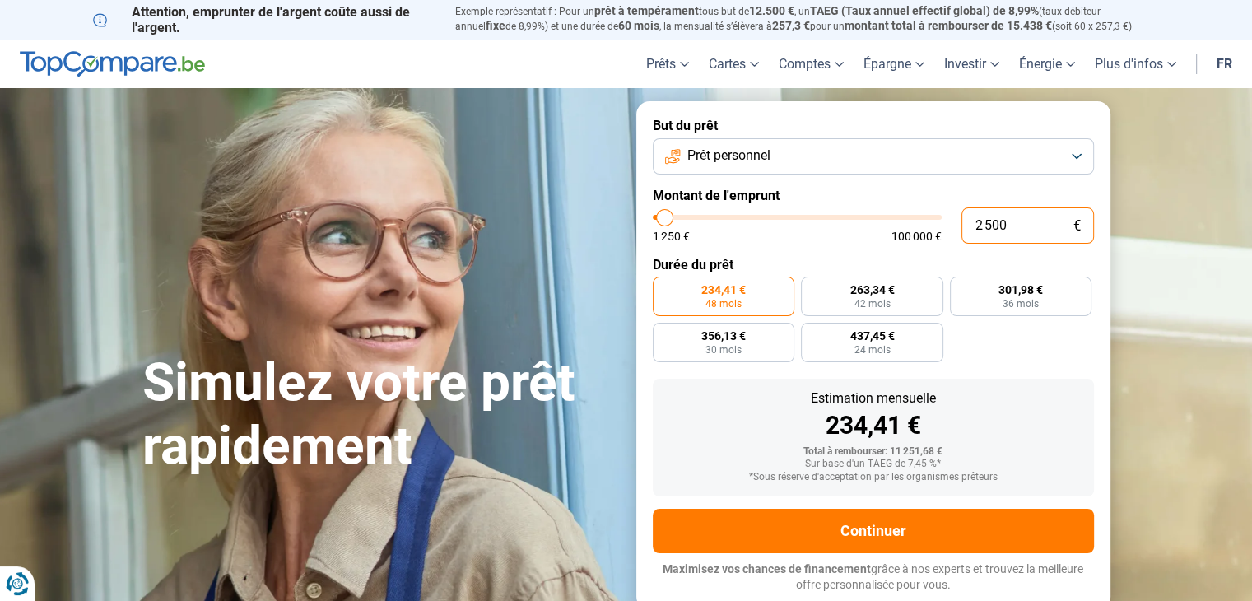
radio input "true"
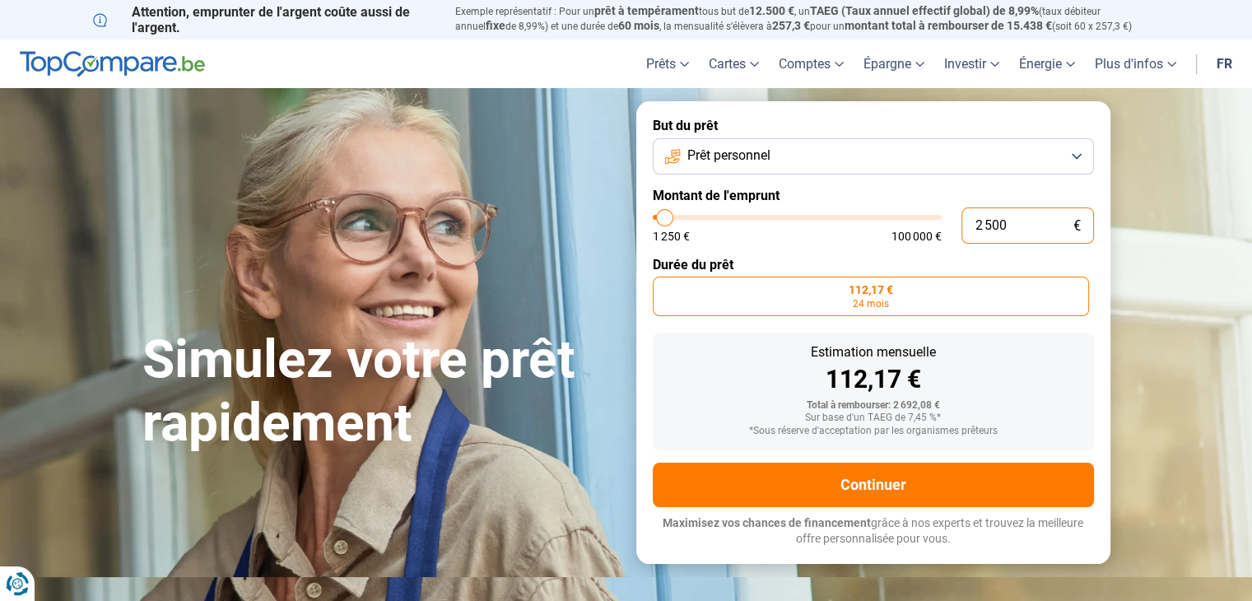
type input "250"
type input "1250"
type input "2 501"
type input "2500"
radio input "false"
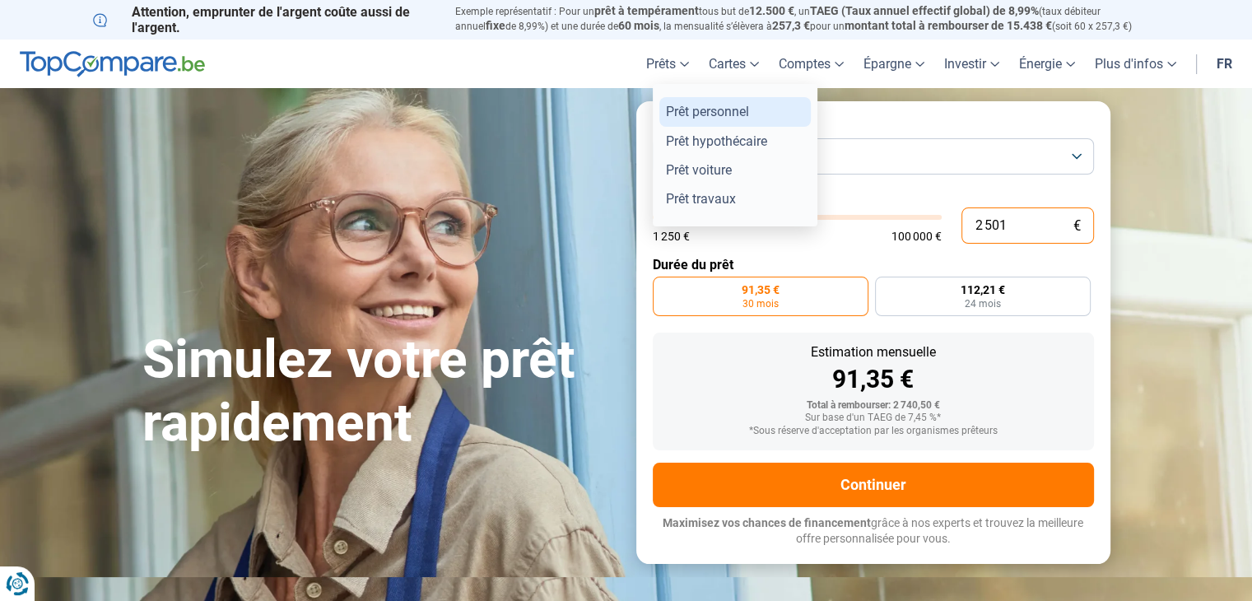
type input "2 501"
click at [686, 114] on link "Prêt personnel" at bounding box center [734, 111] width 151 height 29
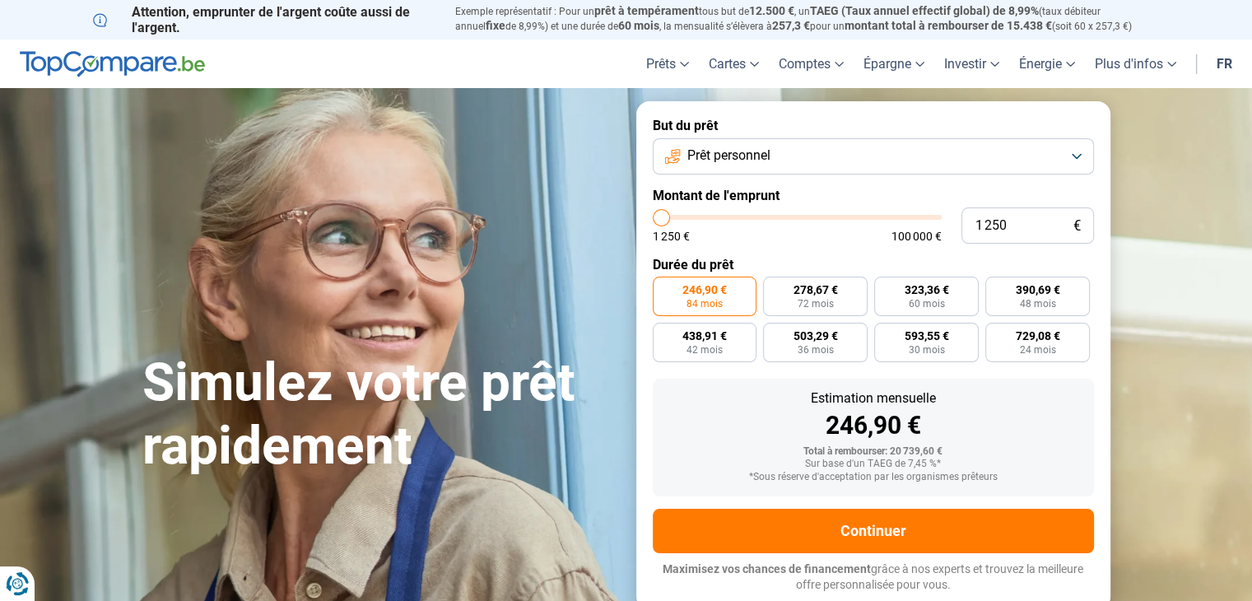
type input "1250"
click at [659, 220] on input "range" at bounding box center [797, 217] width 289 height 5
radio input "true"
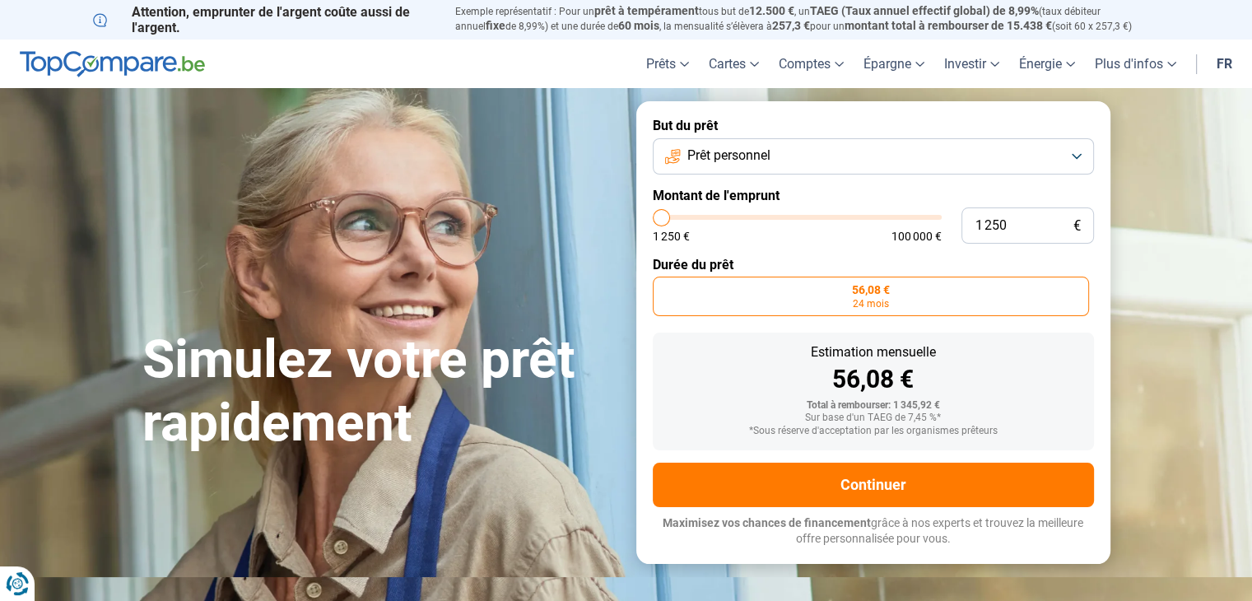
click at [665, 220] on input "range" at bounding box center [797, 217] width 289 height 5
type input "4 750"
type input "4750"
type input "4 250"
type input "4250"
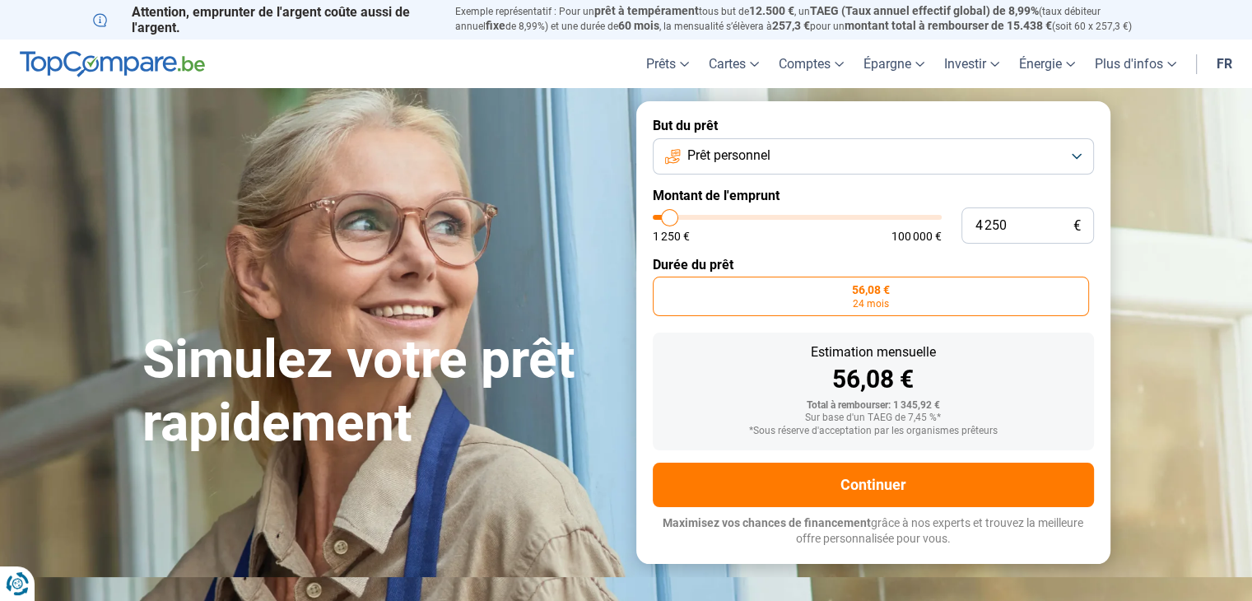
click at [669, 219] on input "range" at bounding box center [797, 217] width 289 height 5
radio input "false"
click at [662, 220] on input "range" at bounding box center [797, 217] width 289 height 5
type input "1 250"
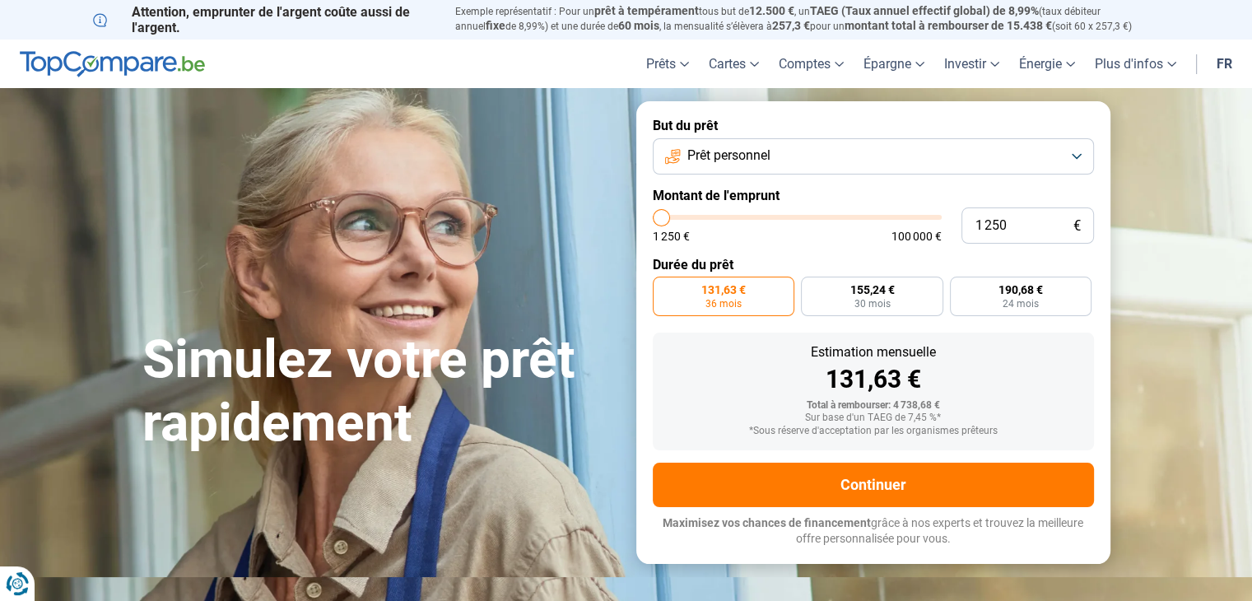
type input "1250"
click at [658, 217] on input "range" at bounding box center [797, 217] width 289 height 5
radio input "true"
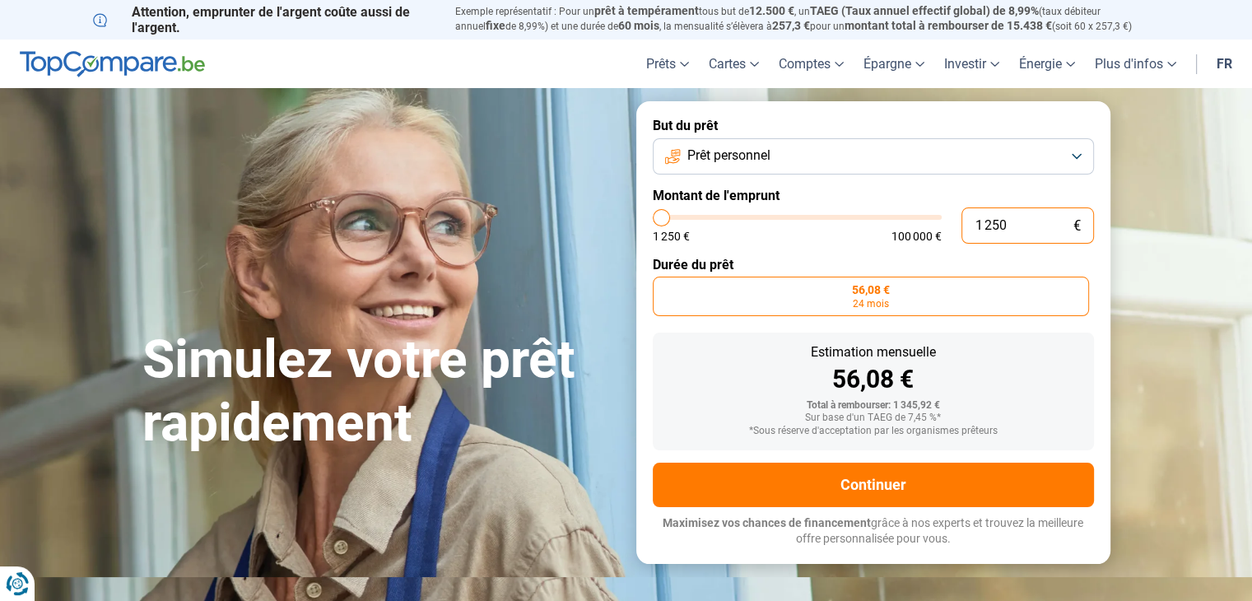
drag, startPoint x: 968, startPoint y: 225, endPoint x: 912, endPoint y: 226, distance: 56.0
click at [912, 226] on div "1 250 € 1 250 € 100 000 €" at bounding box center [873, 225] width 441 height 36
type input "2"
type input "1250"
type input "25"
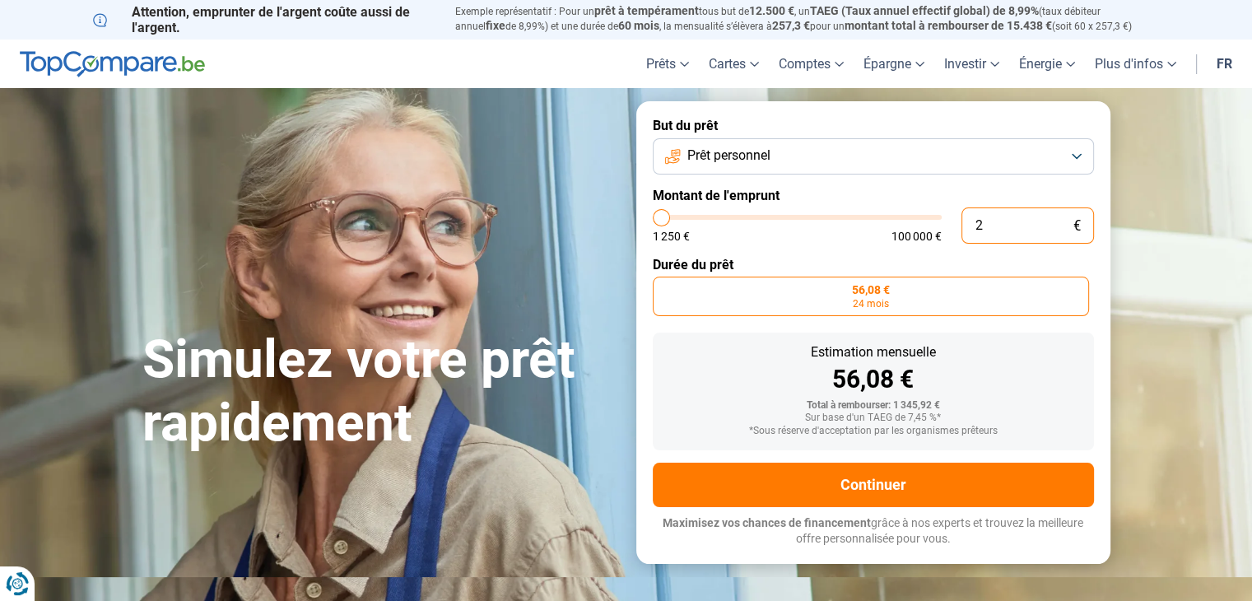
type input "1250"
type input "250"
type input "1250"
type input "2 501"
type input "2500"
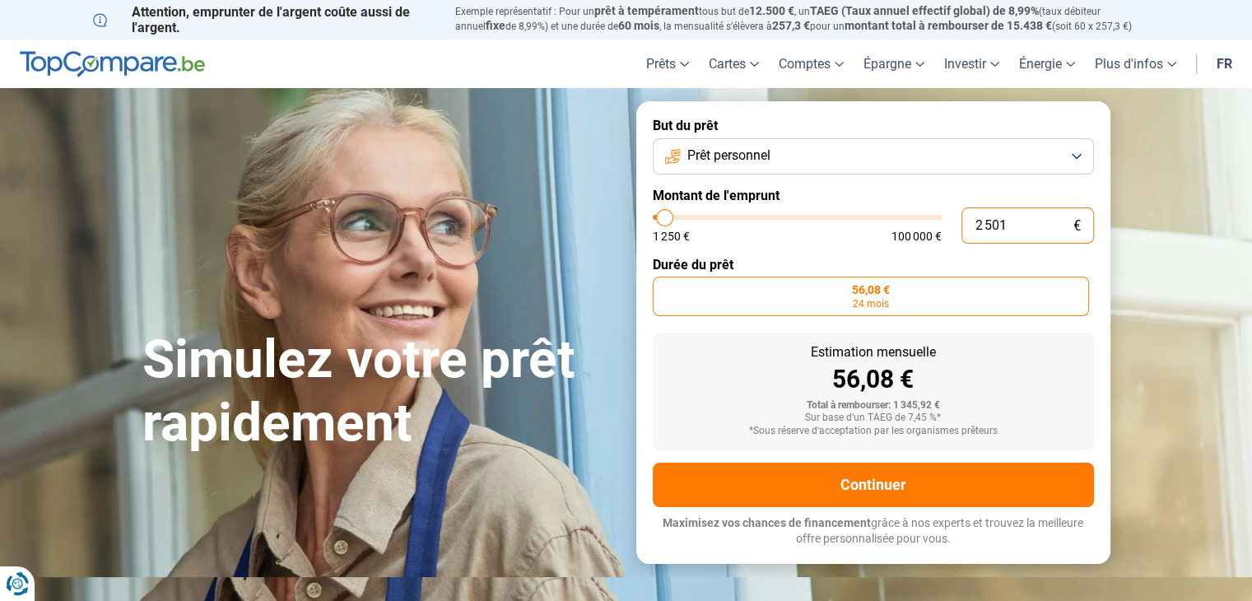
radio input "false"
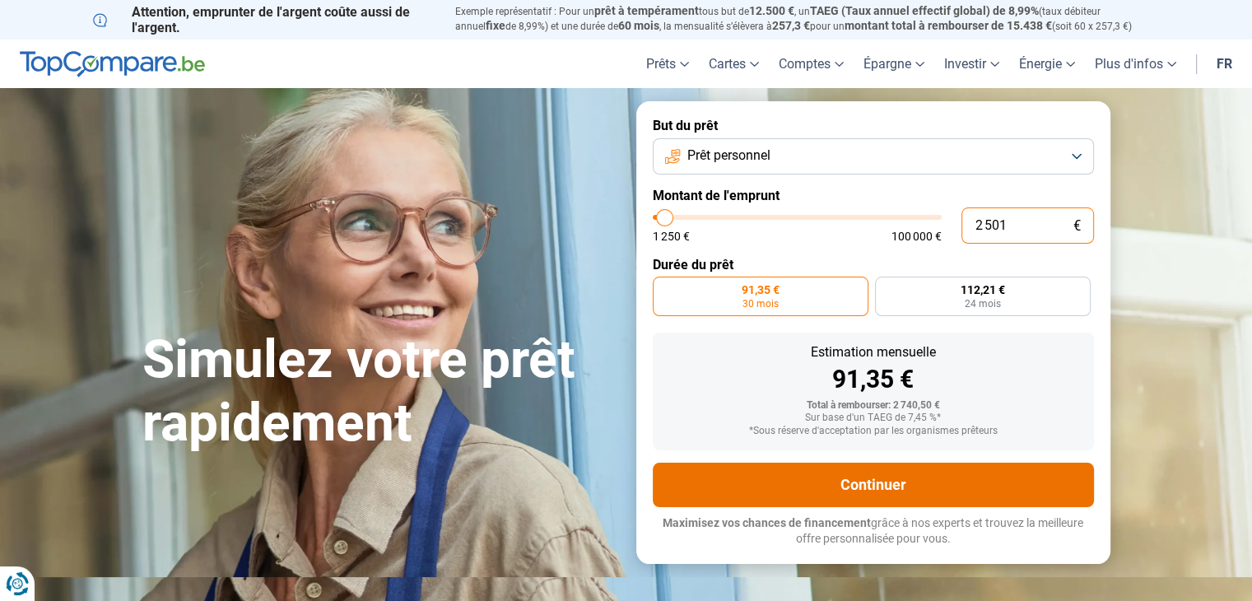
type input "2 501"
click at [879, 484] on button "Continuer" at bounding box center [873, 485] width 441 height 44
click at [862, 488] on button "Continuer" at bounding box center [873, 485] width 441 height 44
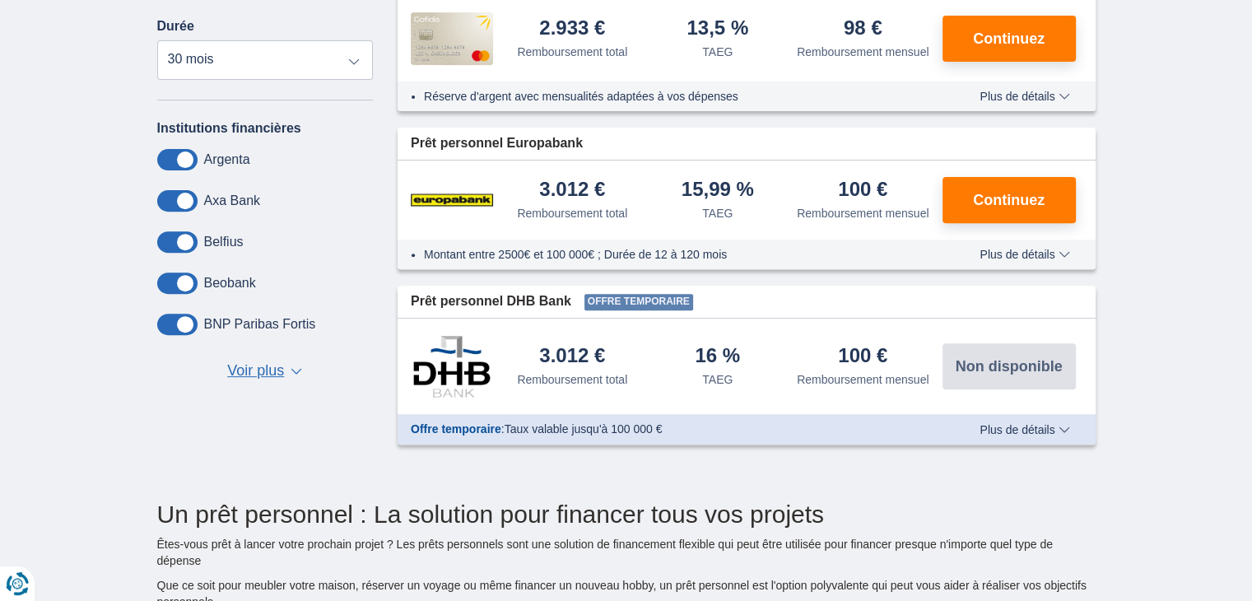
scroll to position [658, 0]
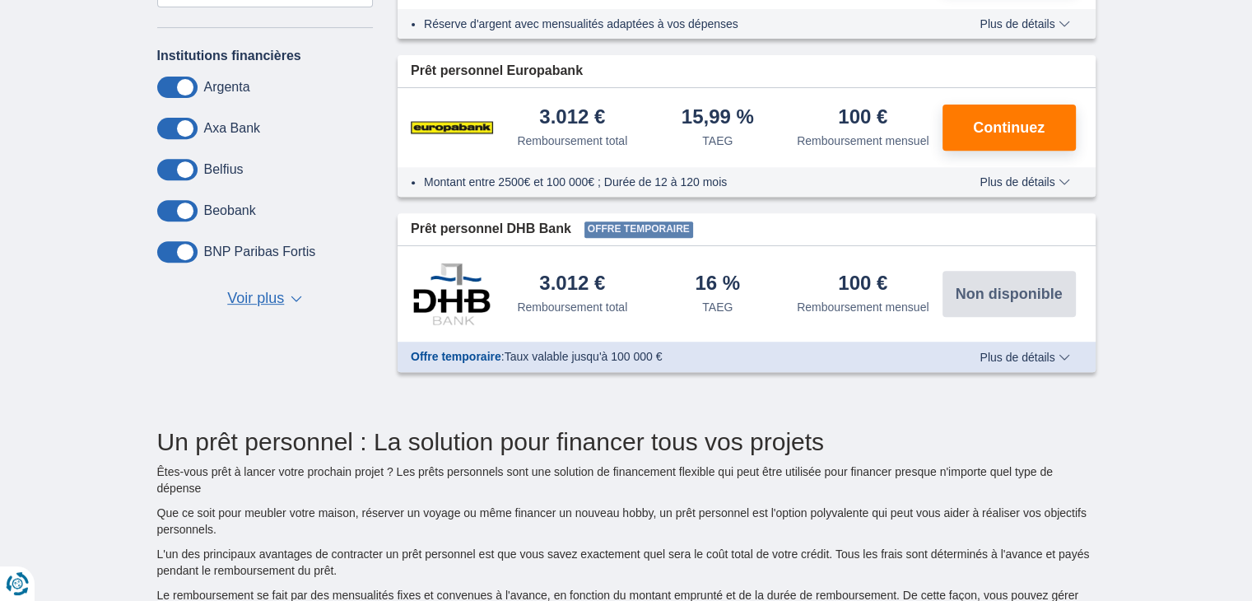
click at [285, 294] on button "Voir plus Voir moins ▼ ▲" at bounding box center [264, 298] width 85 height 23
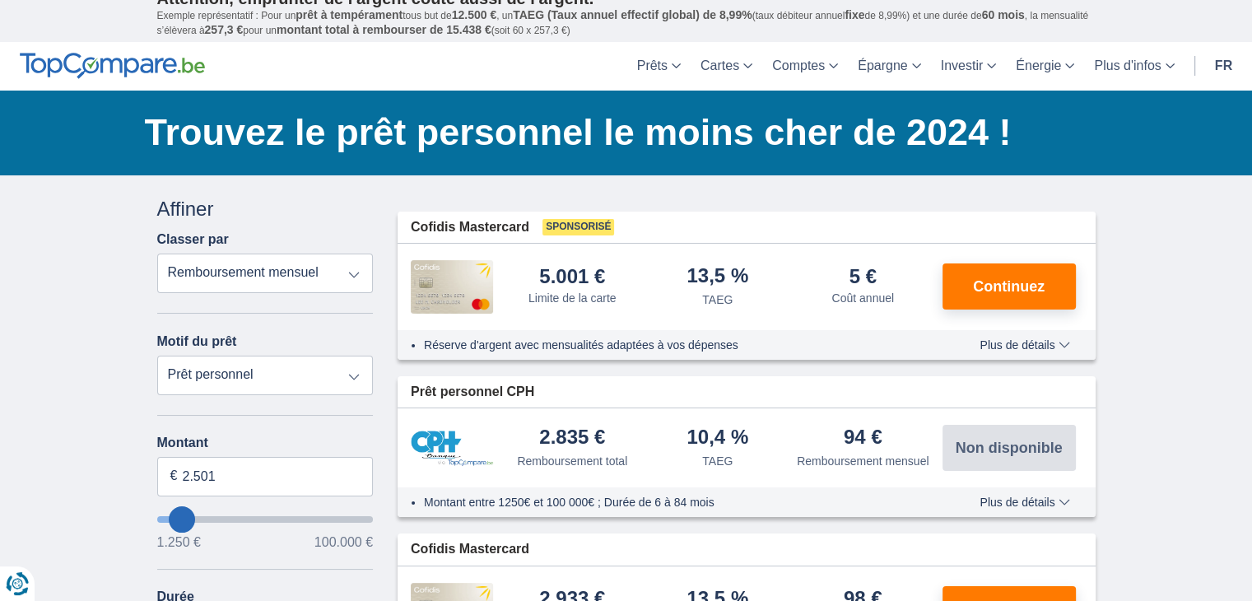
scroll to position [0, 0]
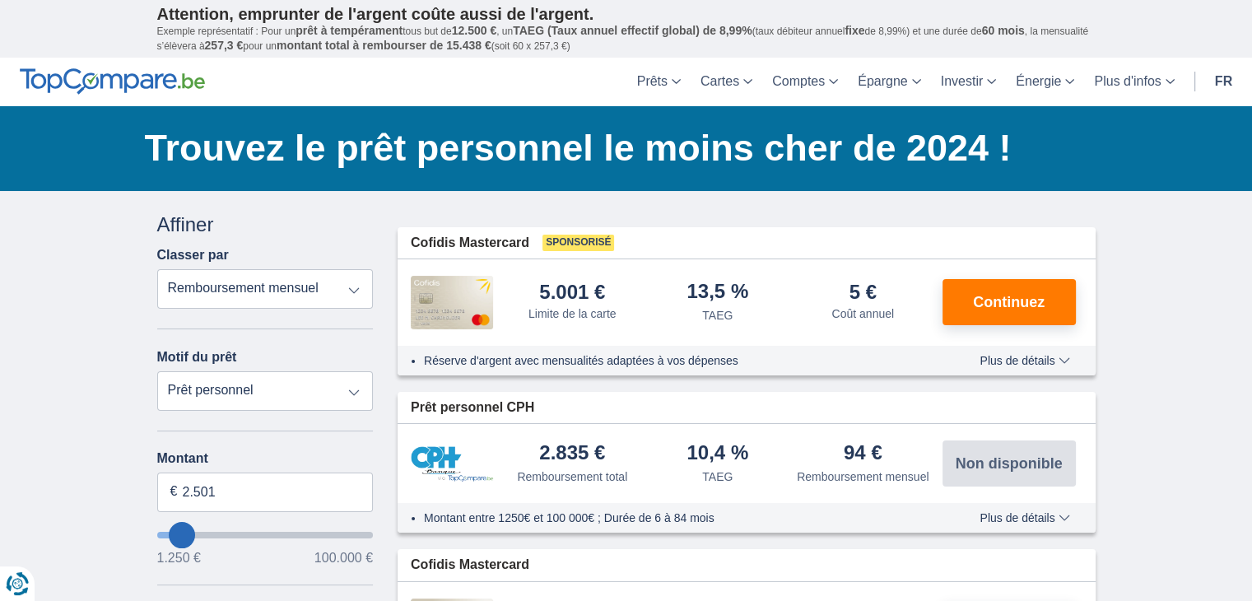
click at [350, 287] on select "Remboursement total TAEG Remboursement mensuel" at bounding box center [265, 289] width 216 height 40
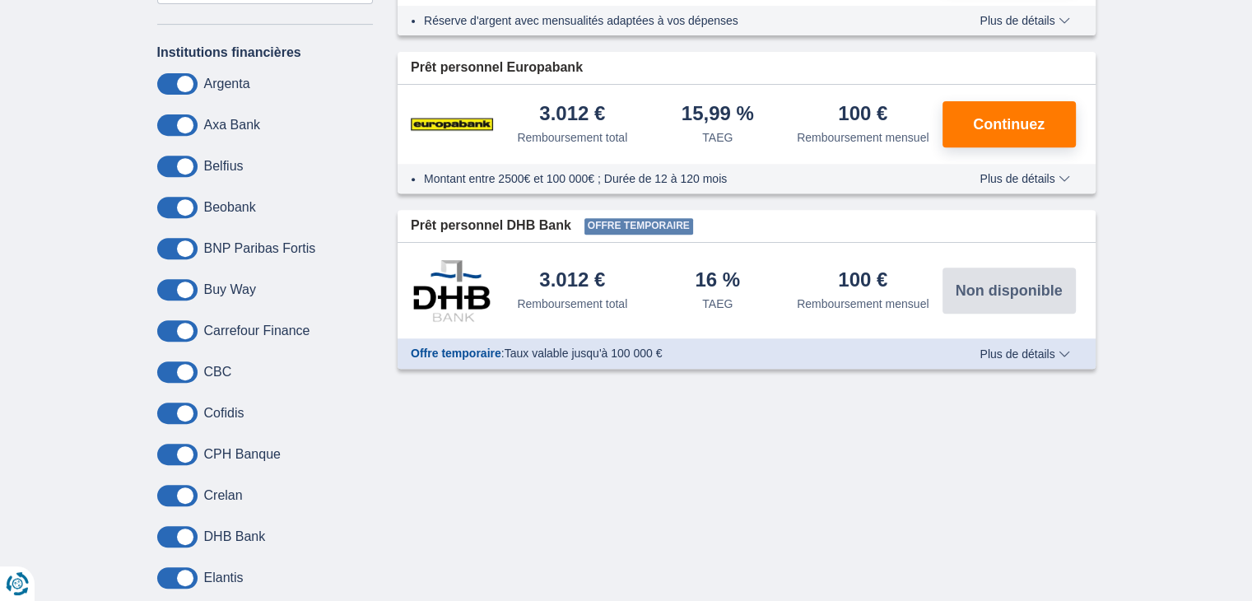
scroll to position [658, 0]
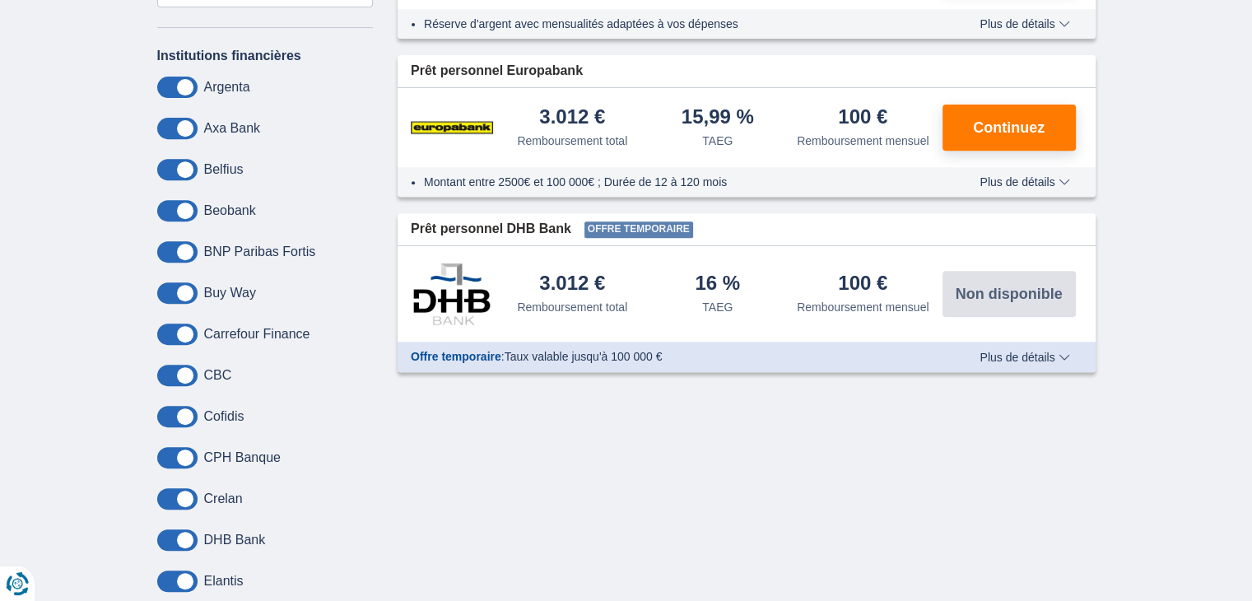
click at [232, 409] on label "Cofidis" at bounding box center [224, 416] width 40 height 15
drag, startPoint x: 194, startPoint y: 413, endPoint x: 253, endPoint y: 417, distance: 58.6
click at [201, 412] on div "Cofidis" at bounding box center [265, 416] width 216 height 21
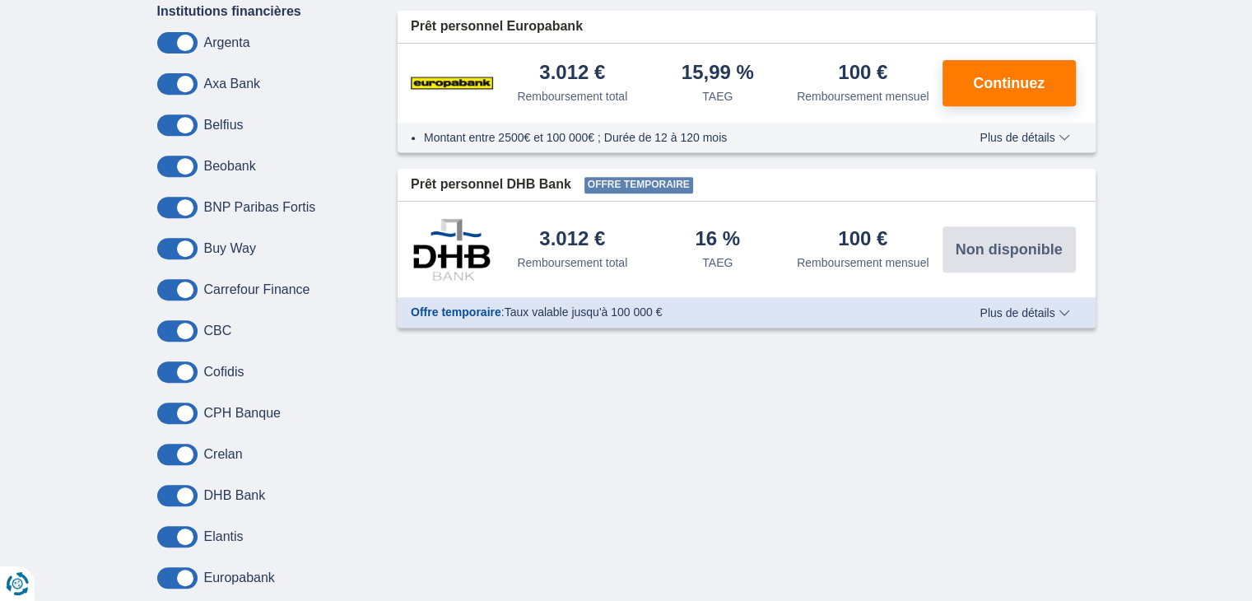
scroll to position [741, 0]
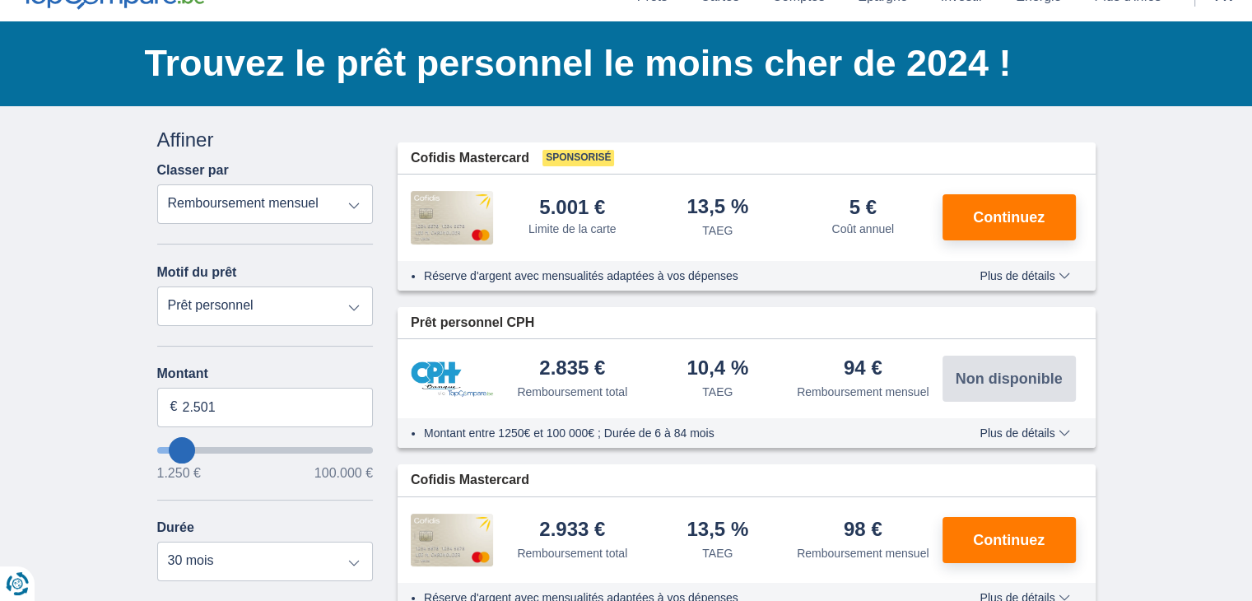
scroll to position [82, 0]
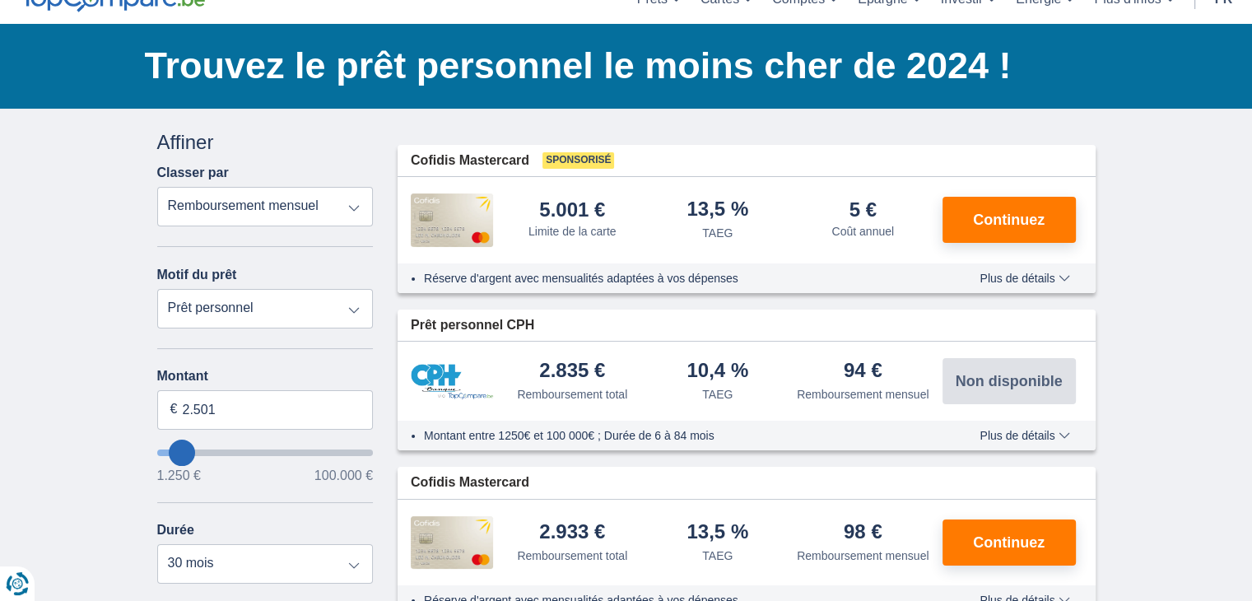
click at [352, 207] on select "Remboursement total TAEG Remboursement mensuel" at bounding box center [265, 207] width 216 height 40
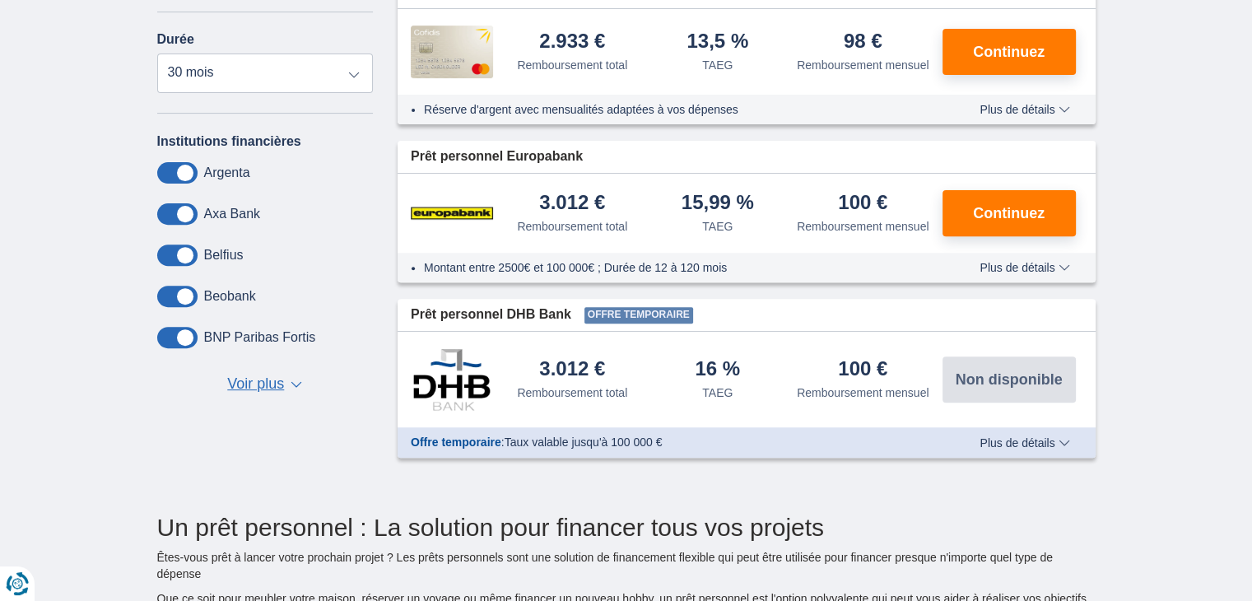
scroll to position [576, 0]
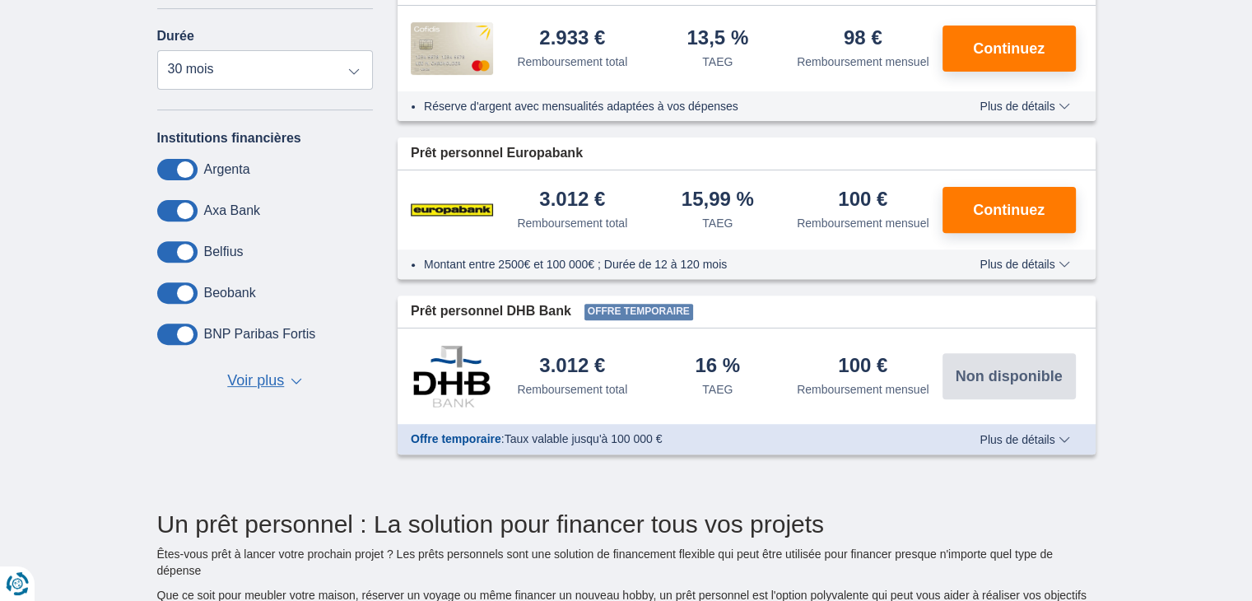
click at [257, 378] on span "Voir plus" at bounding box center [255, 380] width 57 height 21
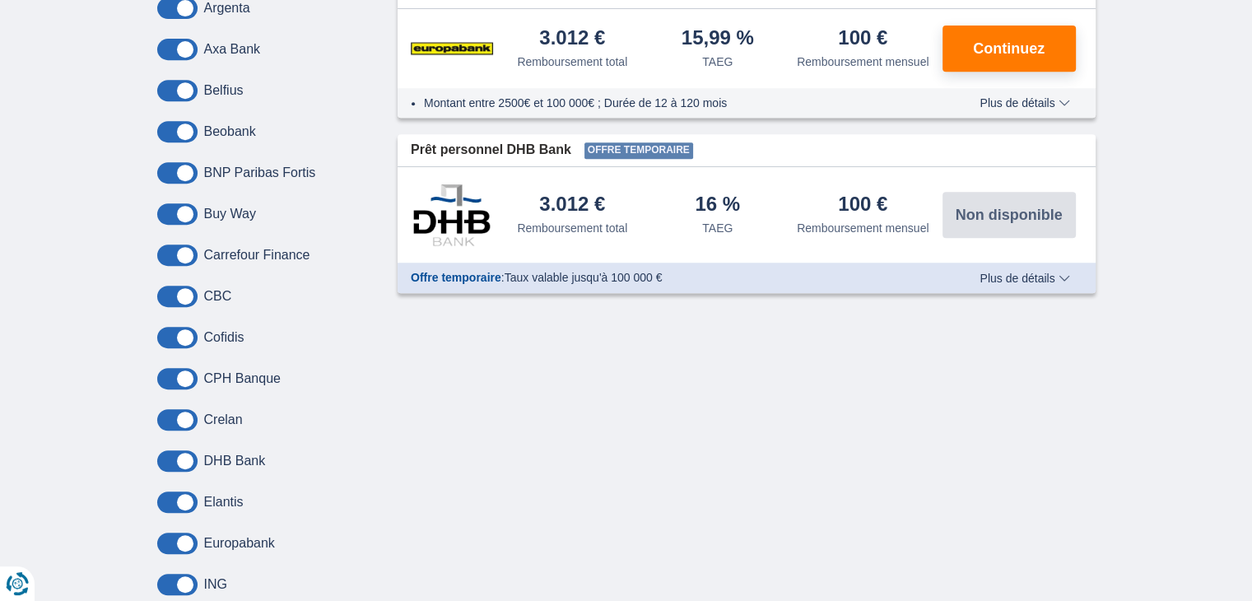
scroll to position [741, 0]
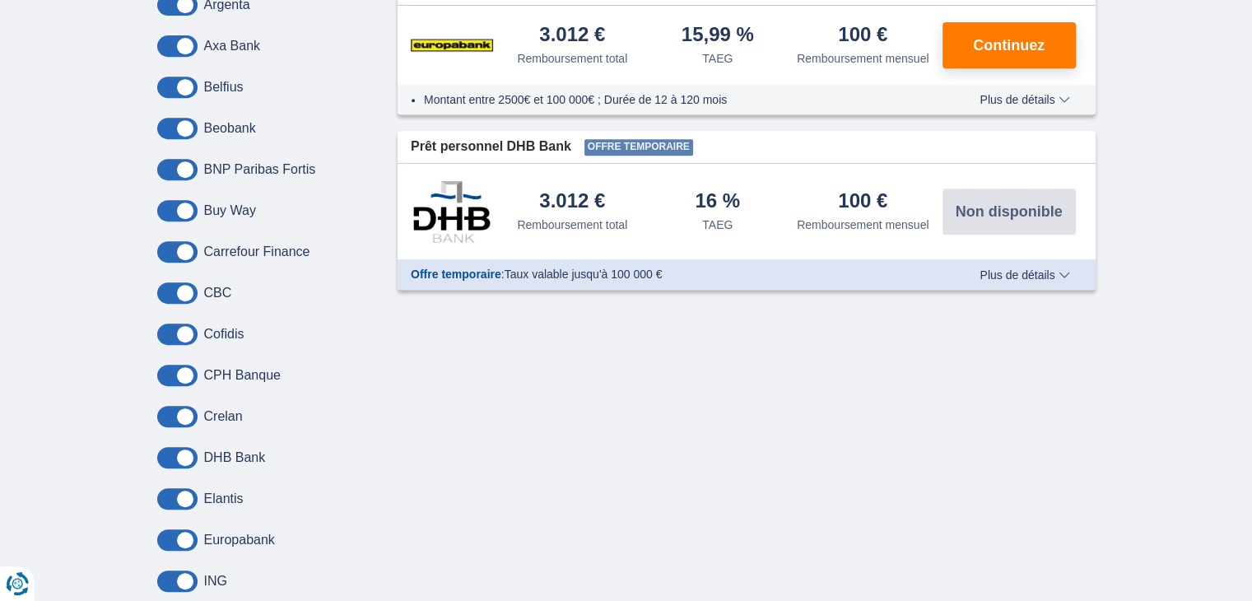
click at [220, 330] on label "Cofidis" at bounding box center [224, 334] width 40 height 15
click at [227, 336] on label "Cofidis" at bounding box center [224, 334] width 40 height 15
click at [247, 332] on div "Cofidis" at bounding box center [265, 333] width 216 height 21
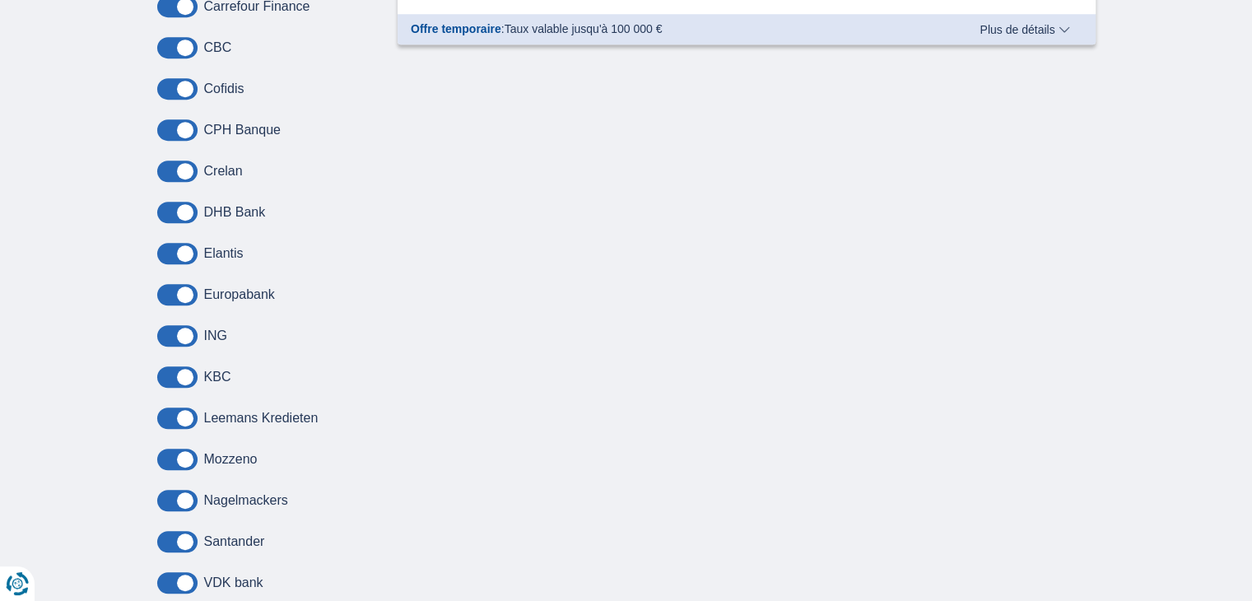
scroll to position [988, 0]
